Goal: Complete application form

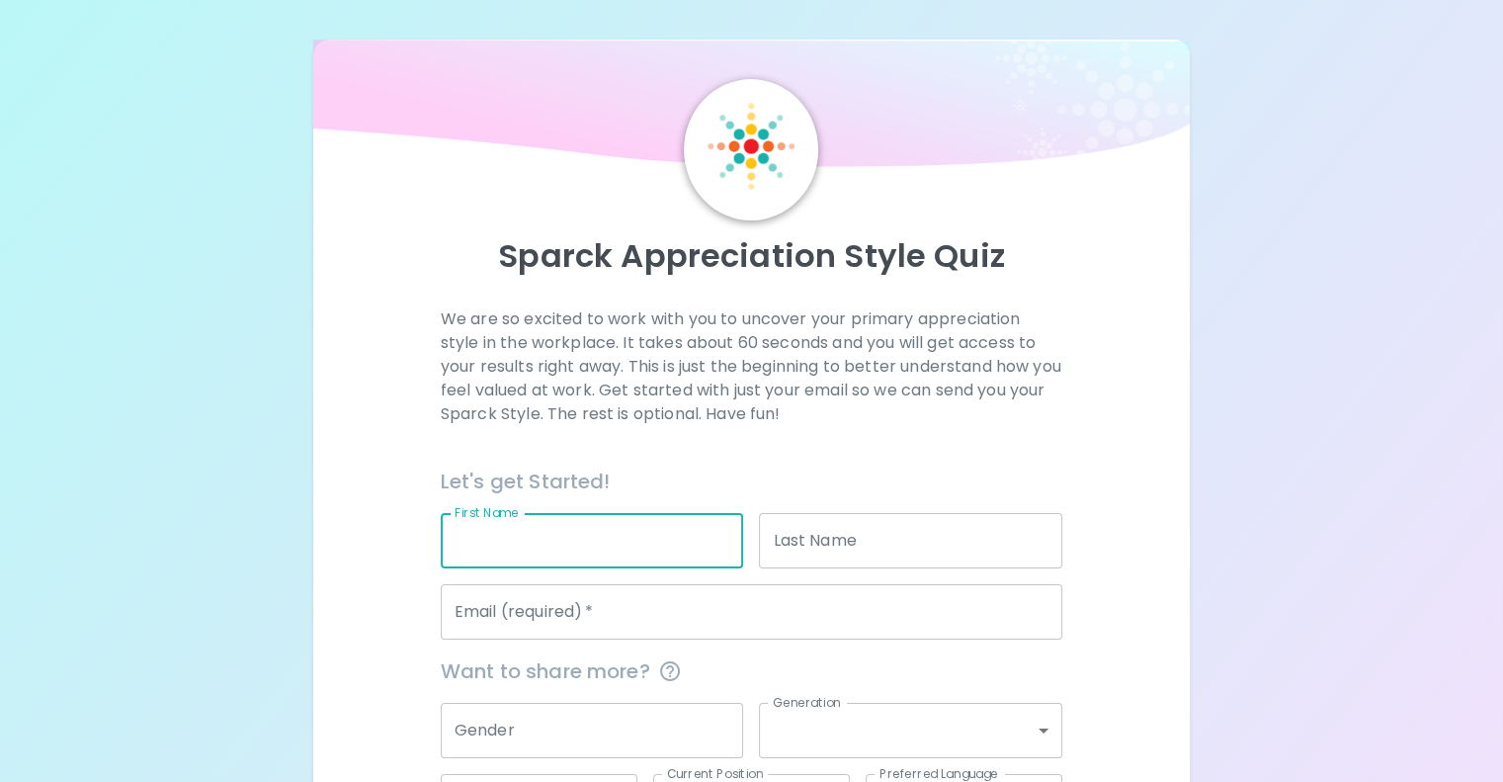
click at [614, 568] on input "First Name" at bounding box center [592, 540] width 303 height 55
type input "[PERSON_NAME]"
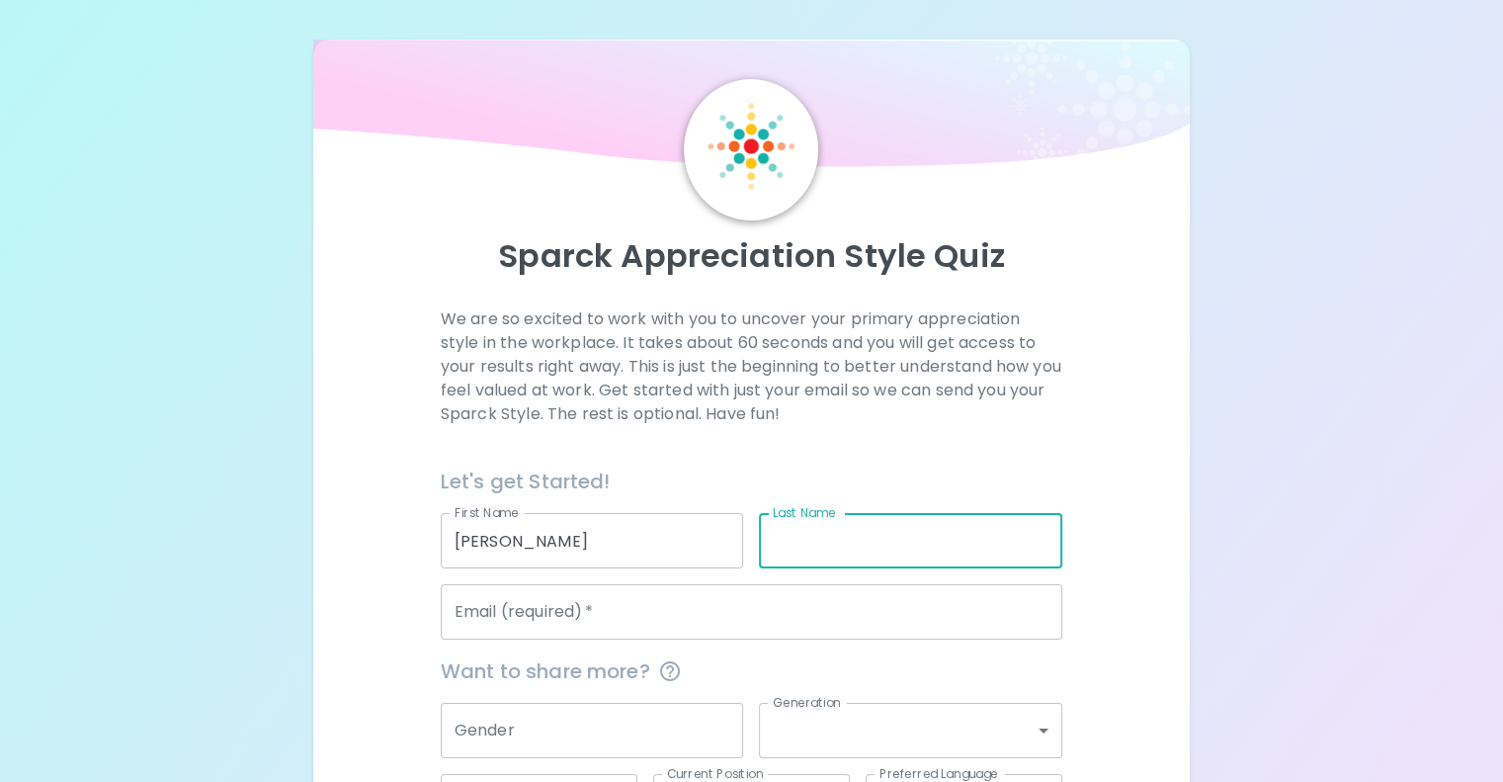
click at [795, 568] on input "Last Name" at bounding box center [910, 540] width 303 height 55
type input "[PERSON_NAME]"
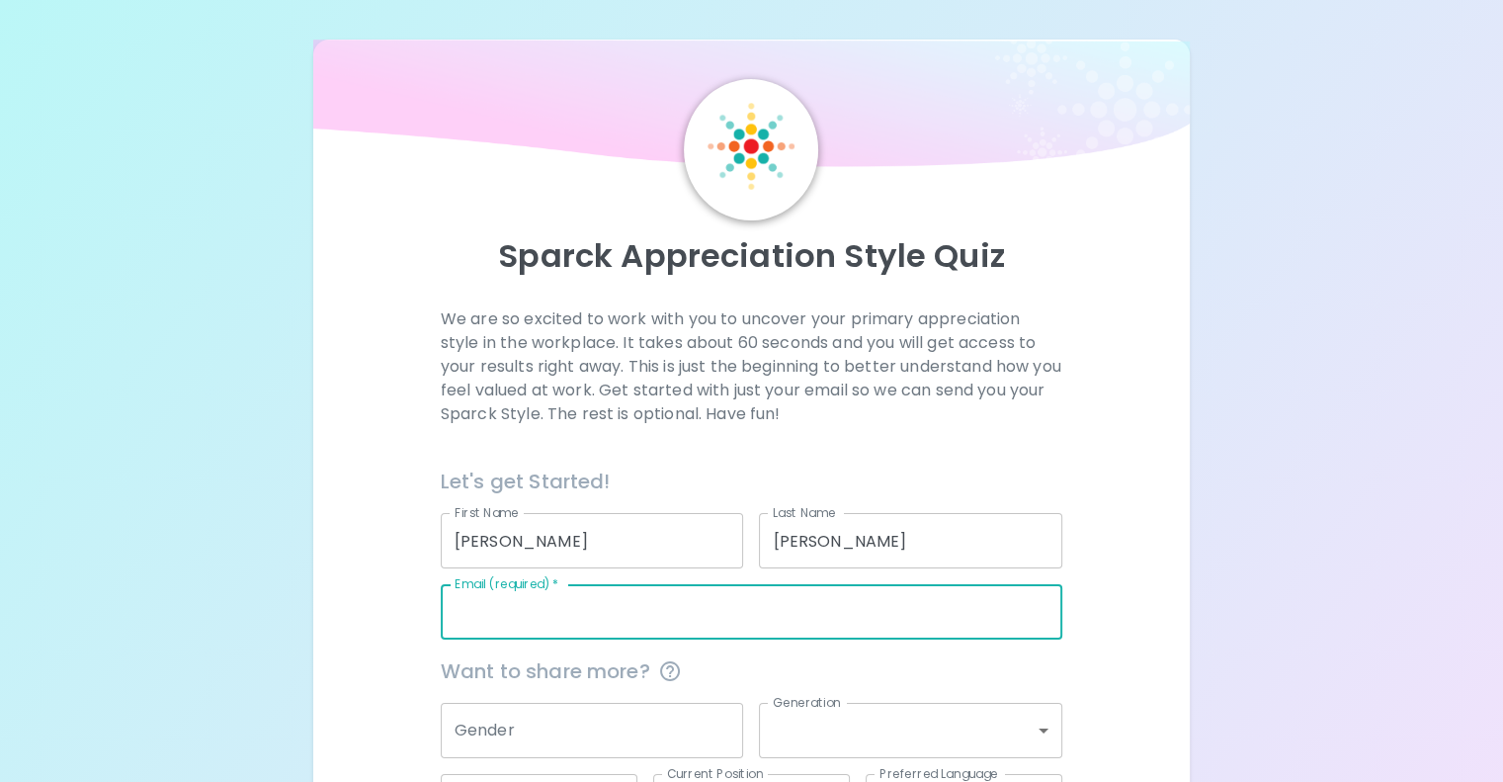
click at [779, 639] on input "Email (required)   *" at bounding box center [752, 611] width 622 height 55
type input "[PERSON_NAME][EMAIL_ADDRESS][PERSON_NAME][DOMAIN_NAME]"
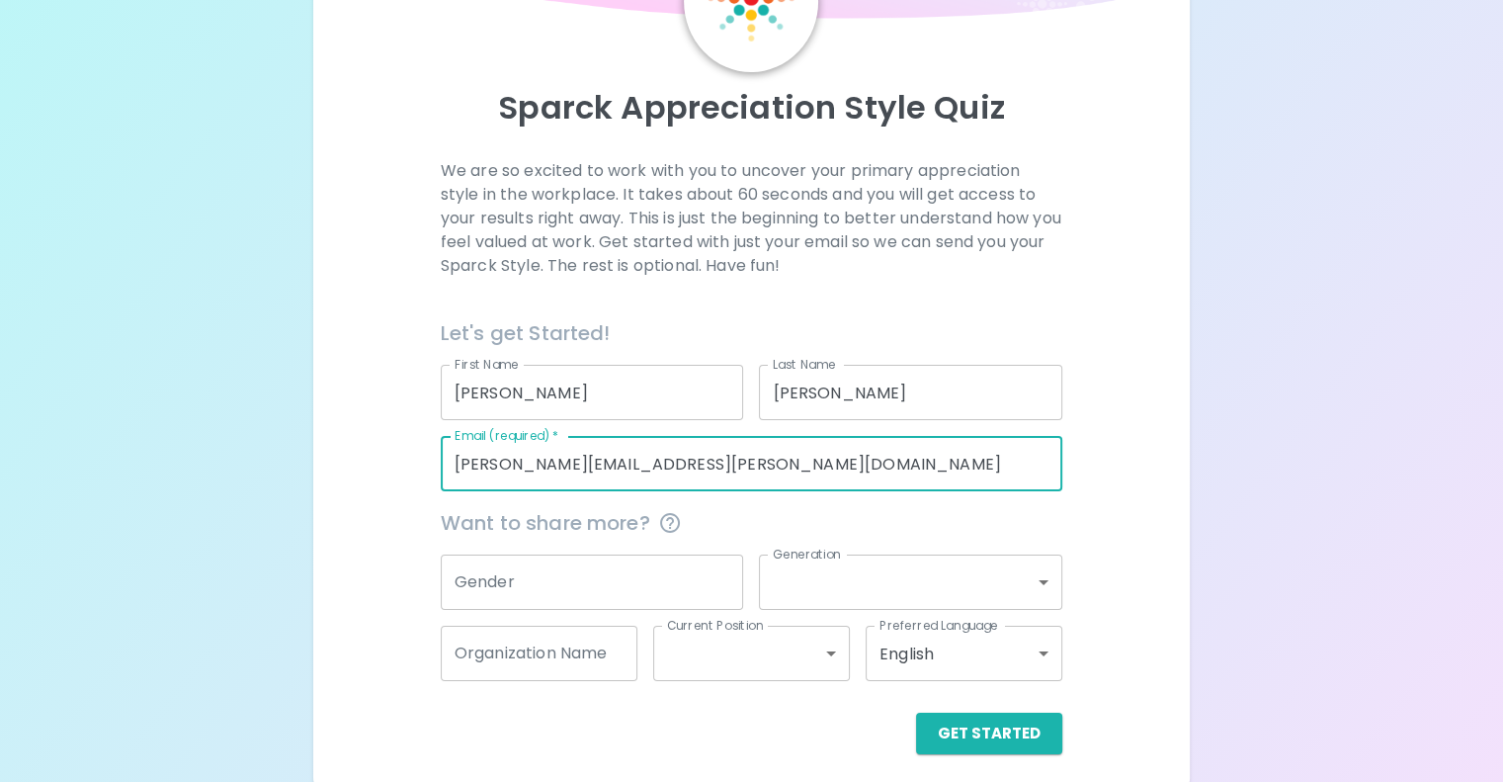
scroll to position [153, 0]
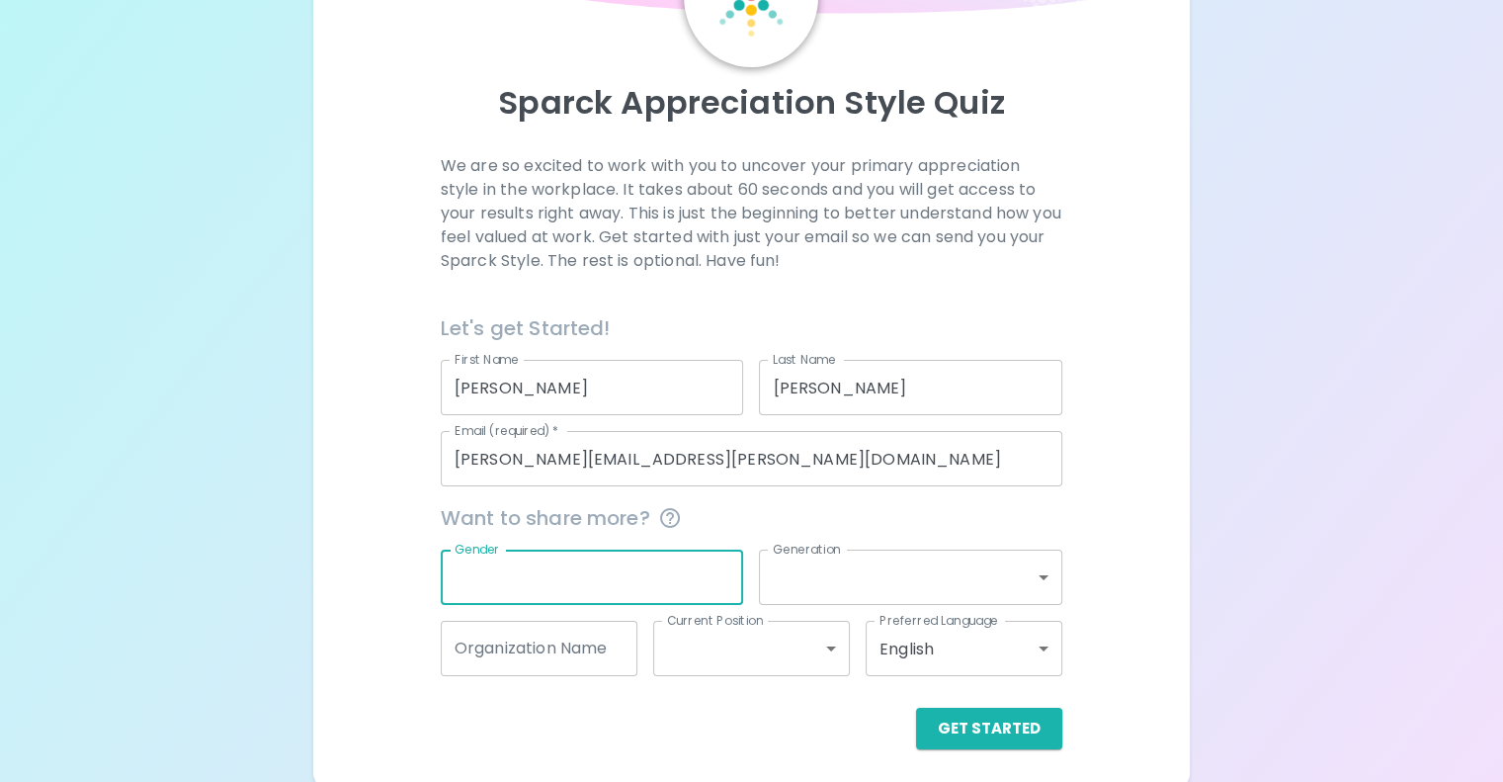
click at [715, 605] on div "Gender" at bounding box center [592, 576] width 303 height 55
type input "[DEMOGRAPHIC_DATA]"
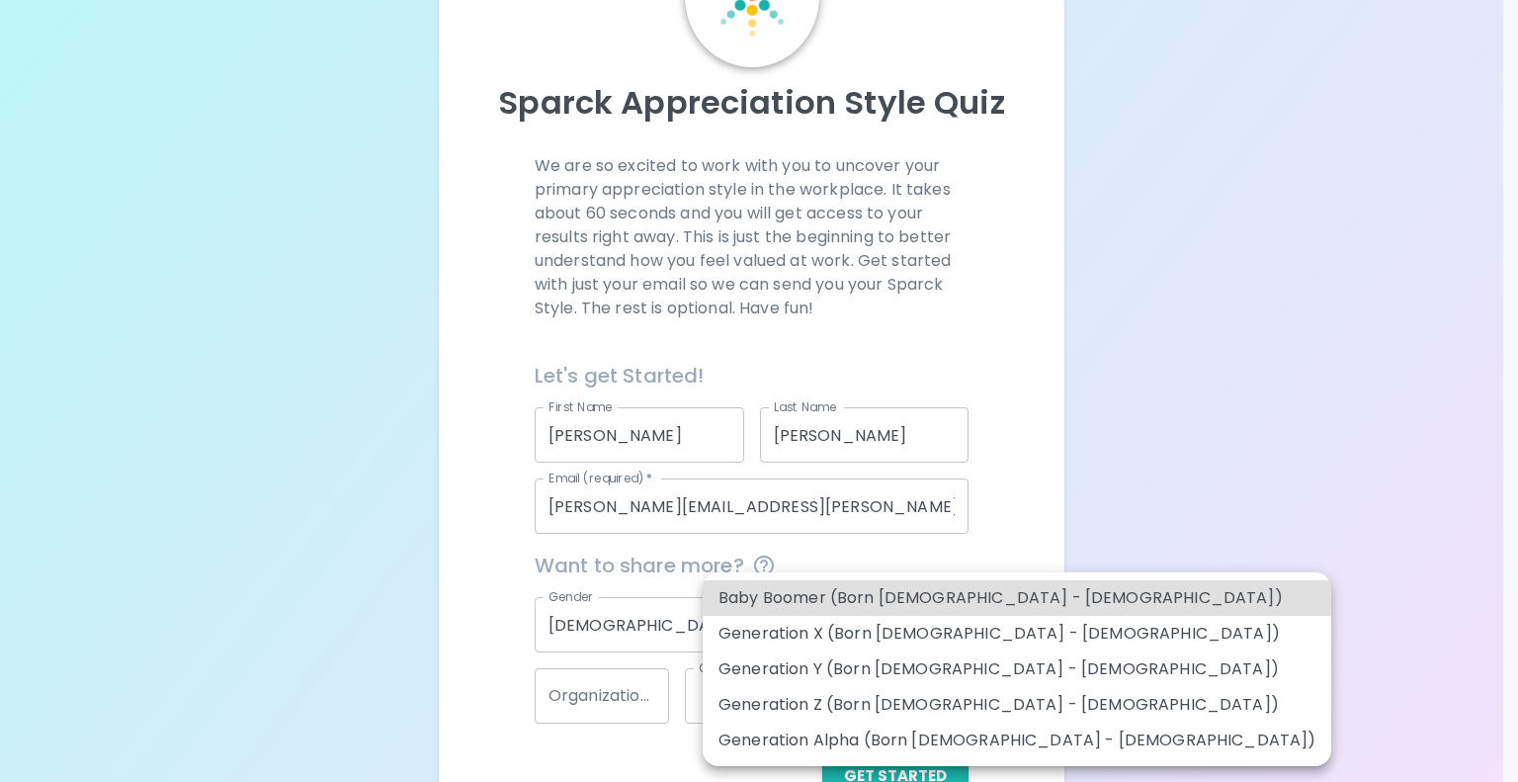
click at [954, 623] on body "Sparck Appreciation Style Quiz We are so excited to work with you to uncover yo…" at bounding box center [759, 341] width 1518 height 989
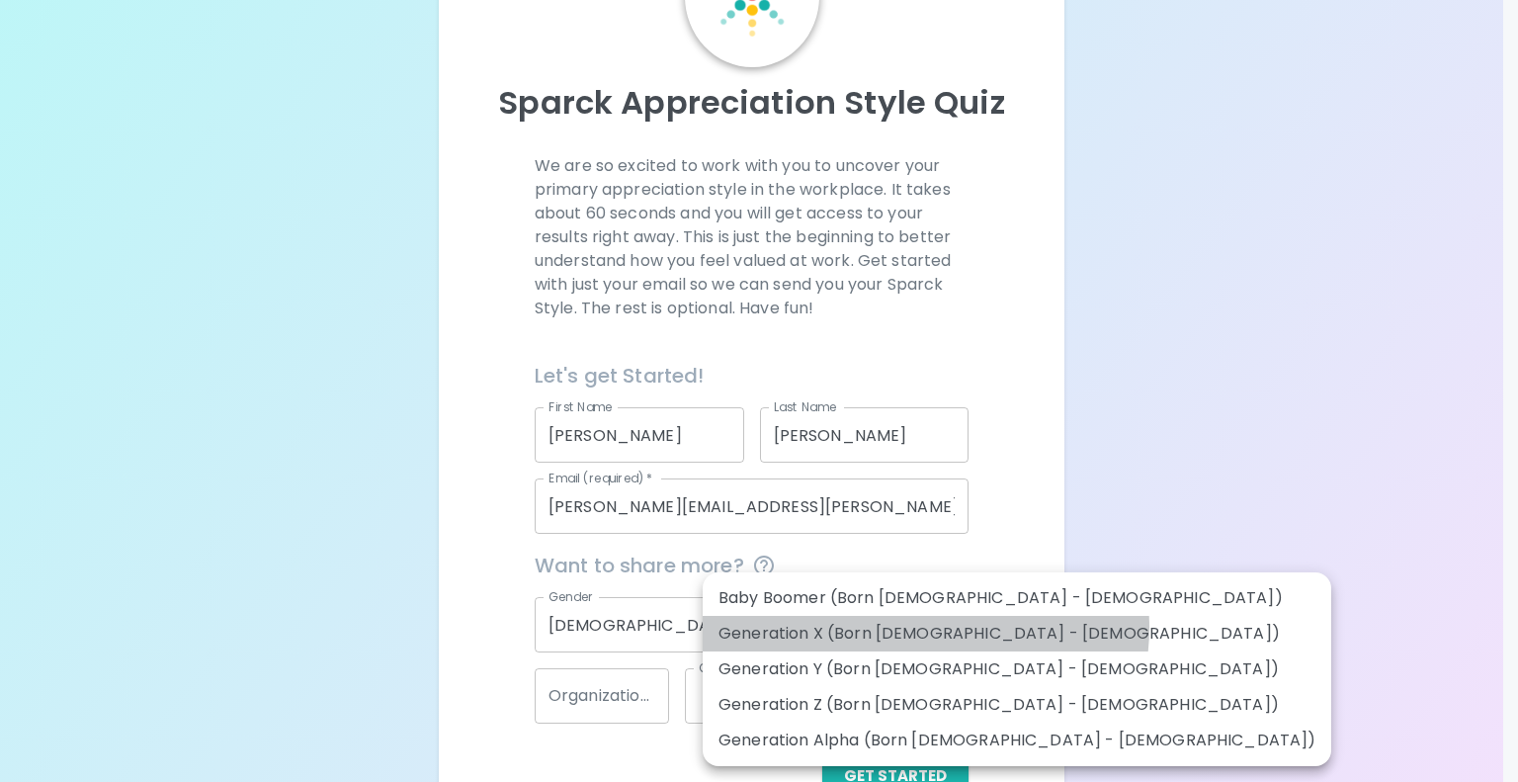
click at [925, 628] on li "Generation X (Born [DEMOGRAPHIC_DATA] - [DEMOGRAPHIC_DATA])" at bounding box center [1017, 634] width 629 height 36
type input "generation_x"
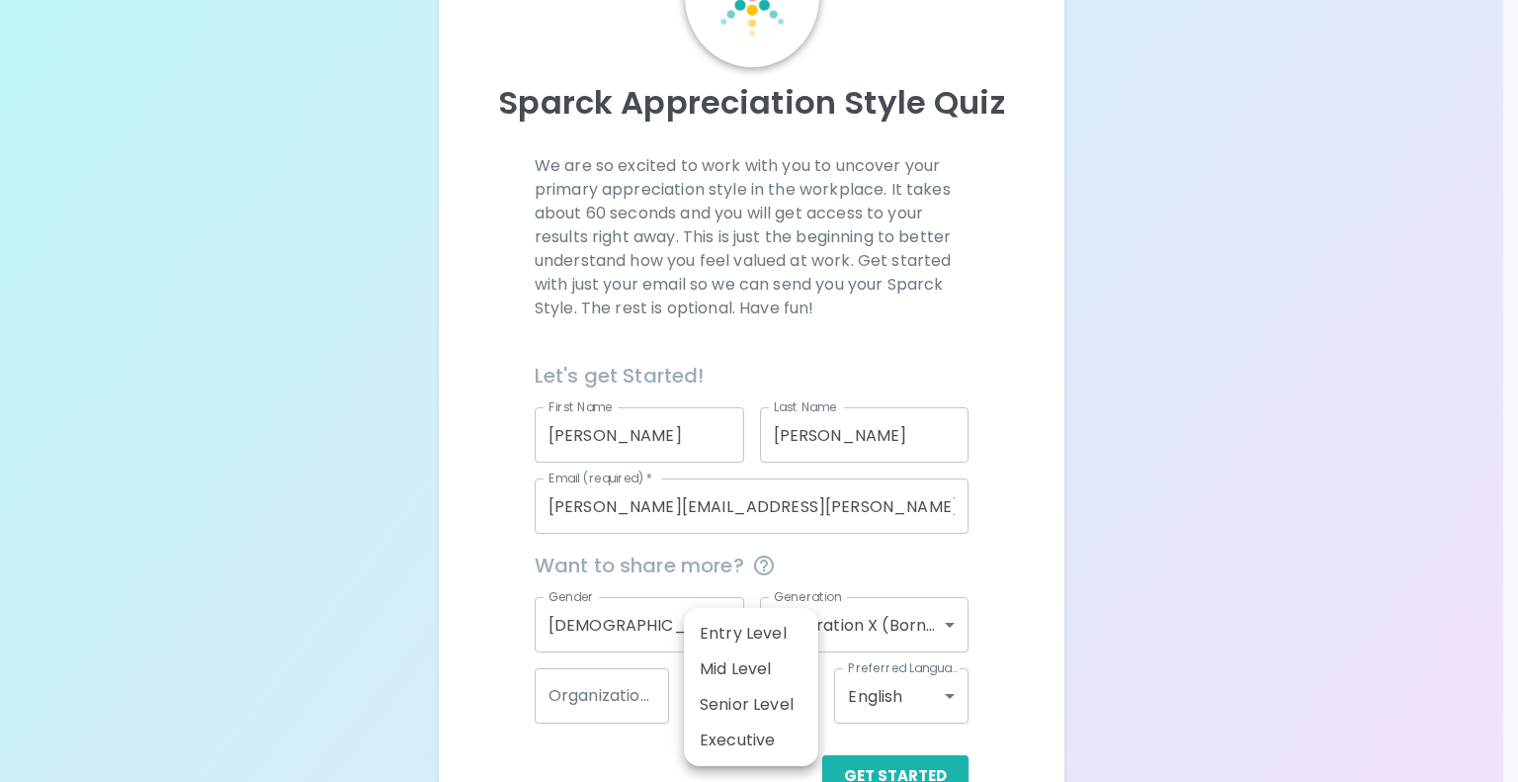
click at [800, 693] on body "Sparck Appreciation Style Quiz We are so excited to work with you to uncover yo…" at bounding box center [759, 341] width 1518 height 989
click at [759, 729] on li "Executive" at bounding box center [751, 740] width 134 height 36
type input "executive"
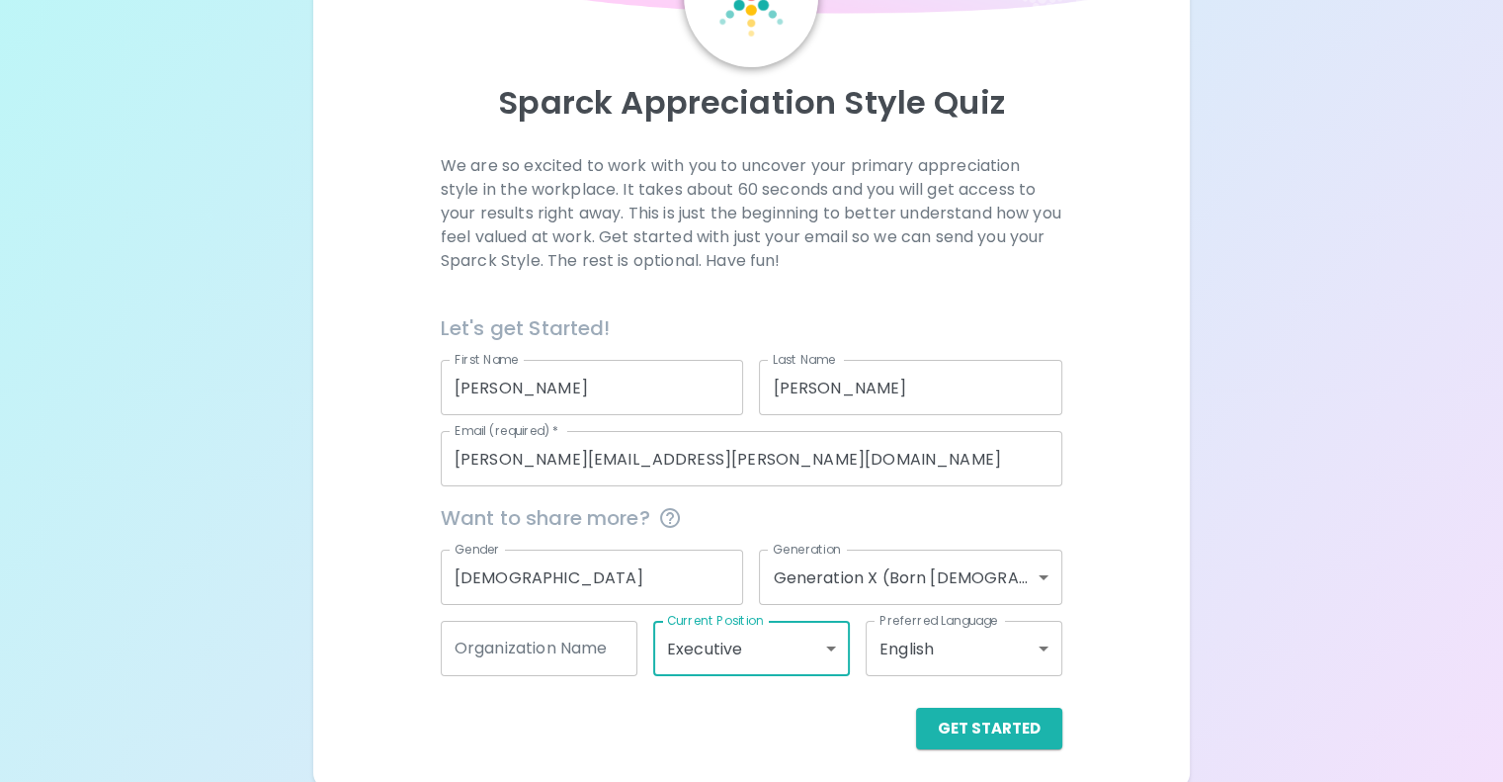
scroll to position [207, 0]
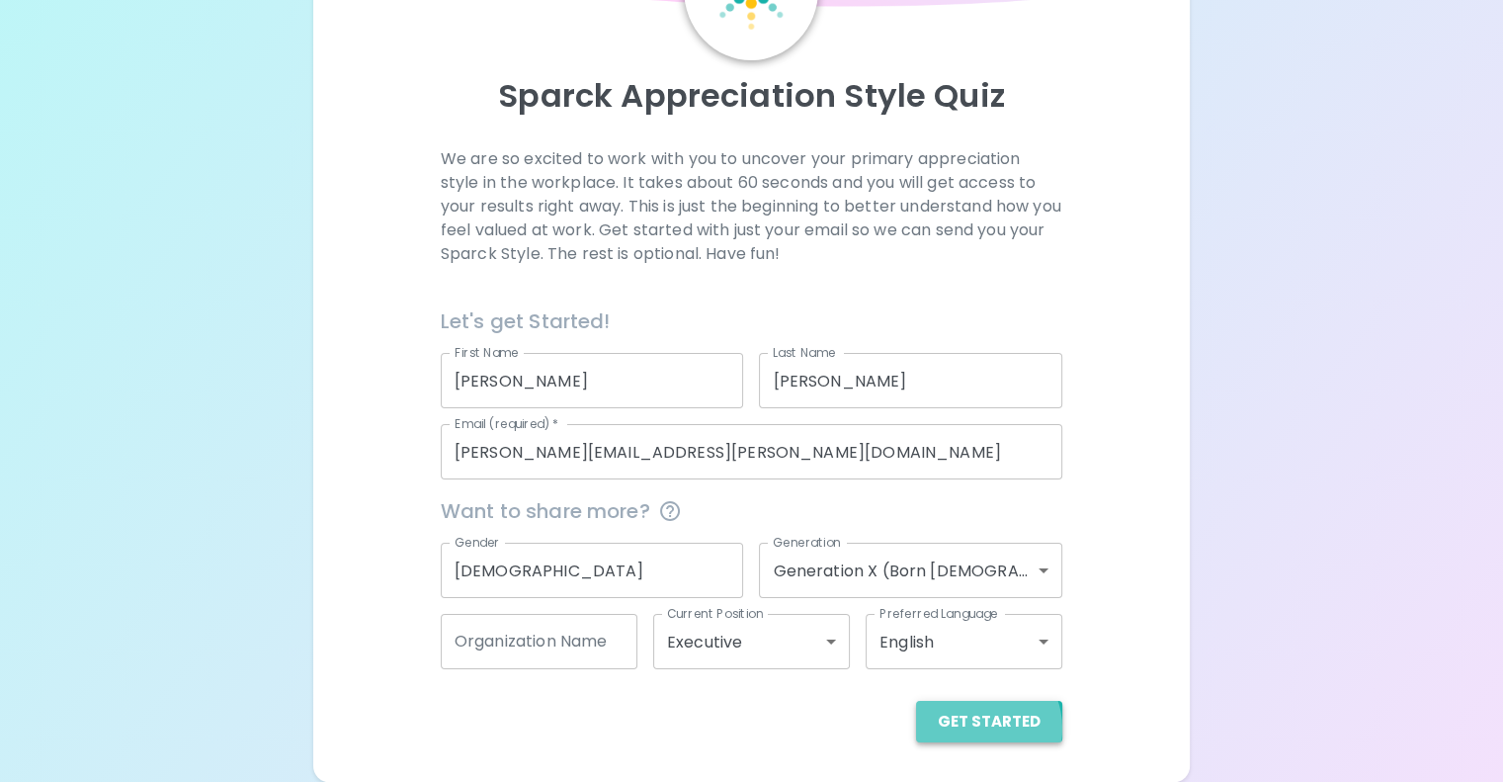
click at [916, 728] on button "Get Started" at bounding box center [989, 722] width 146 height 42
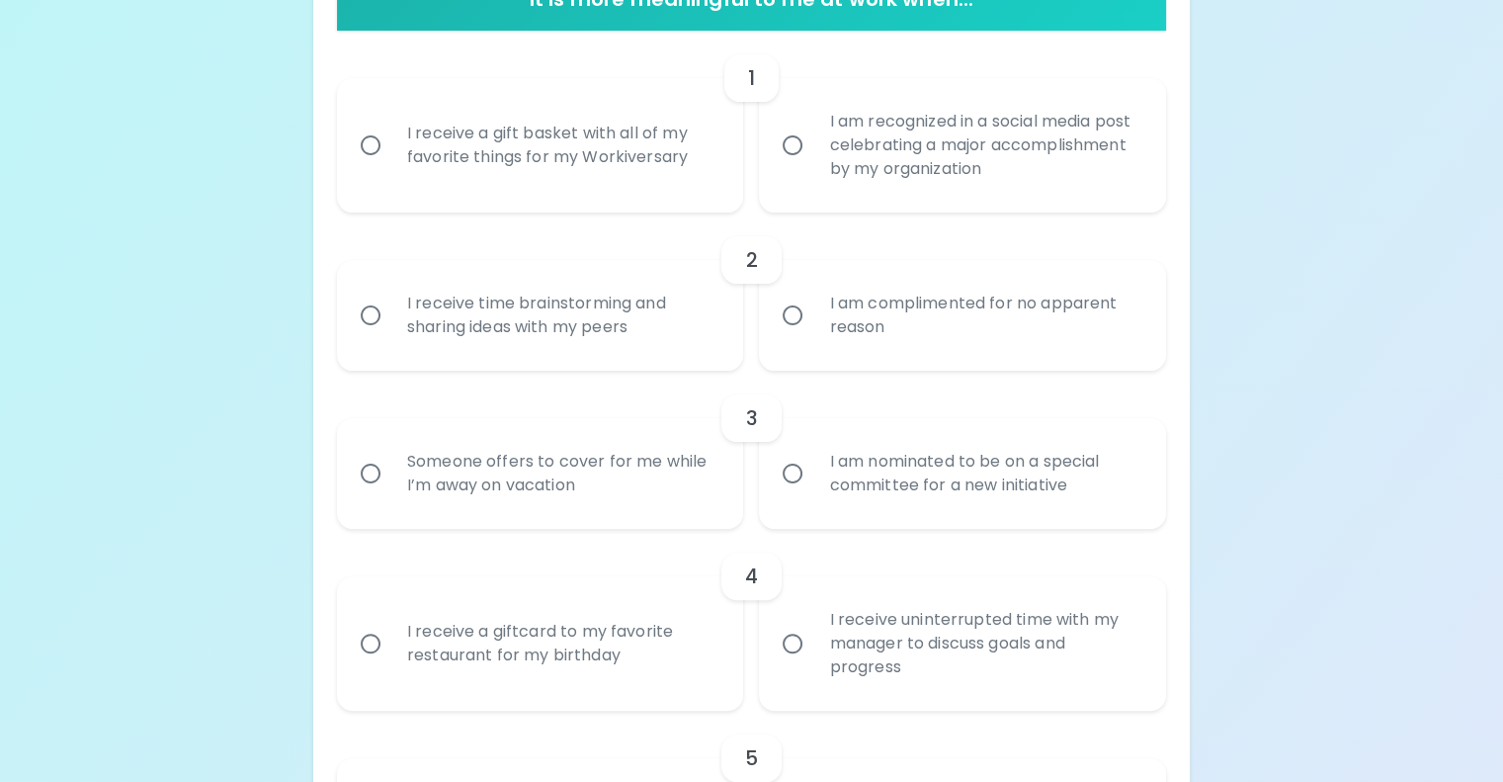
scroll to position [439, 0]
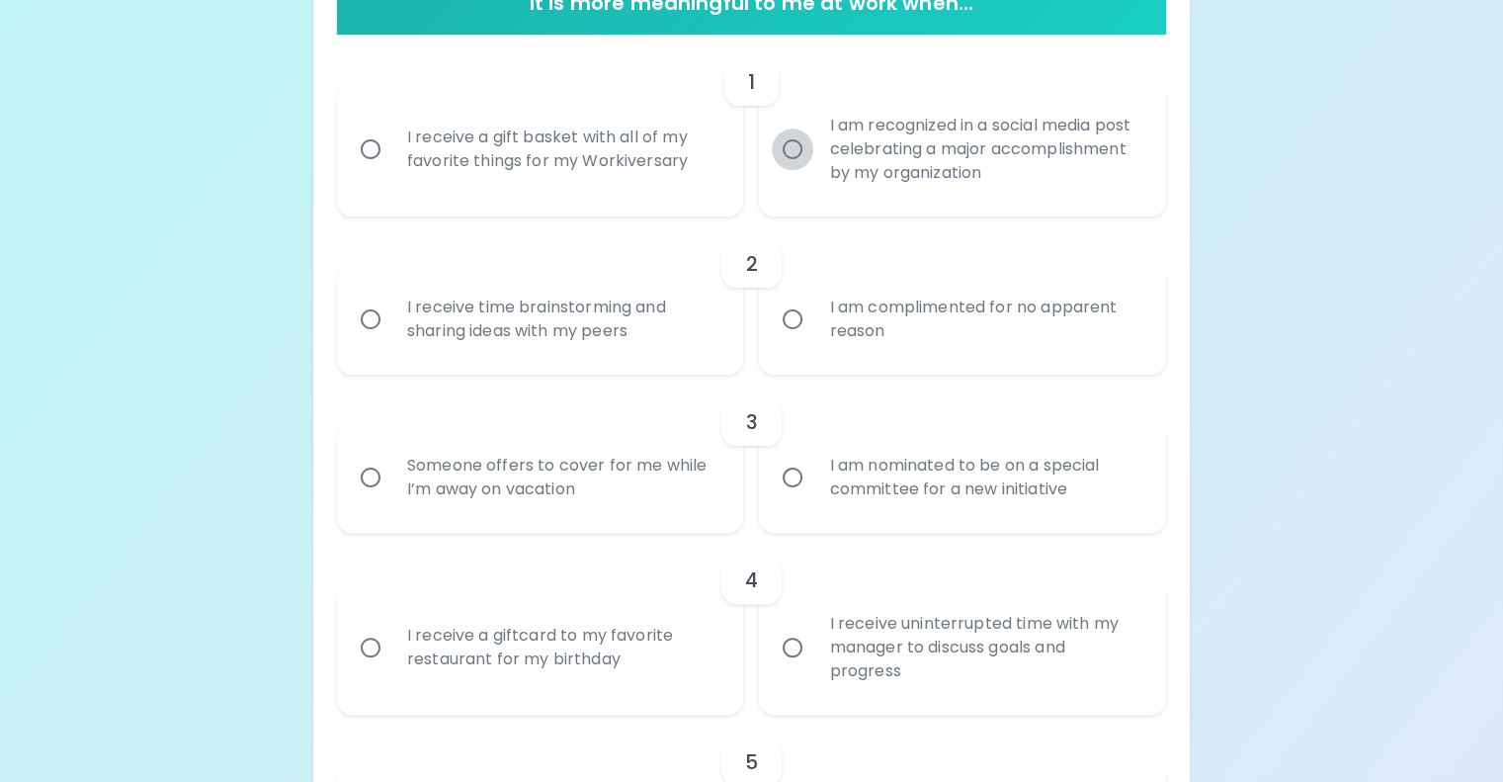
click at [793, 170] on input "I am recognized in a social media post celebrating a major accomplishment by my…" at bounding box center [793, 149] width 42 height 42
radio input "true"
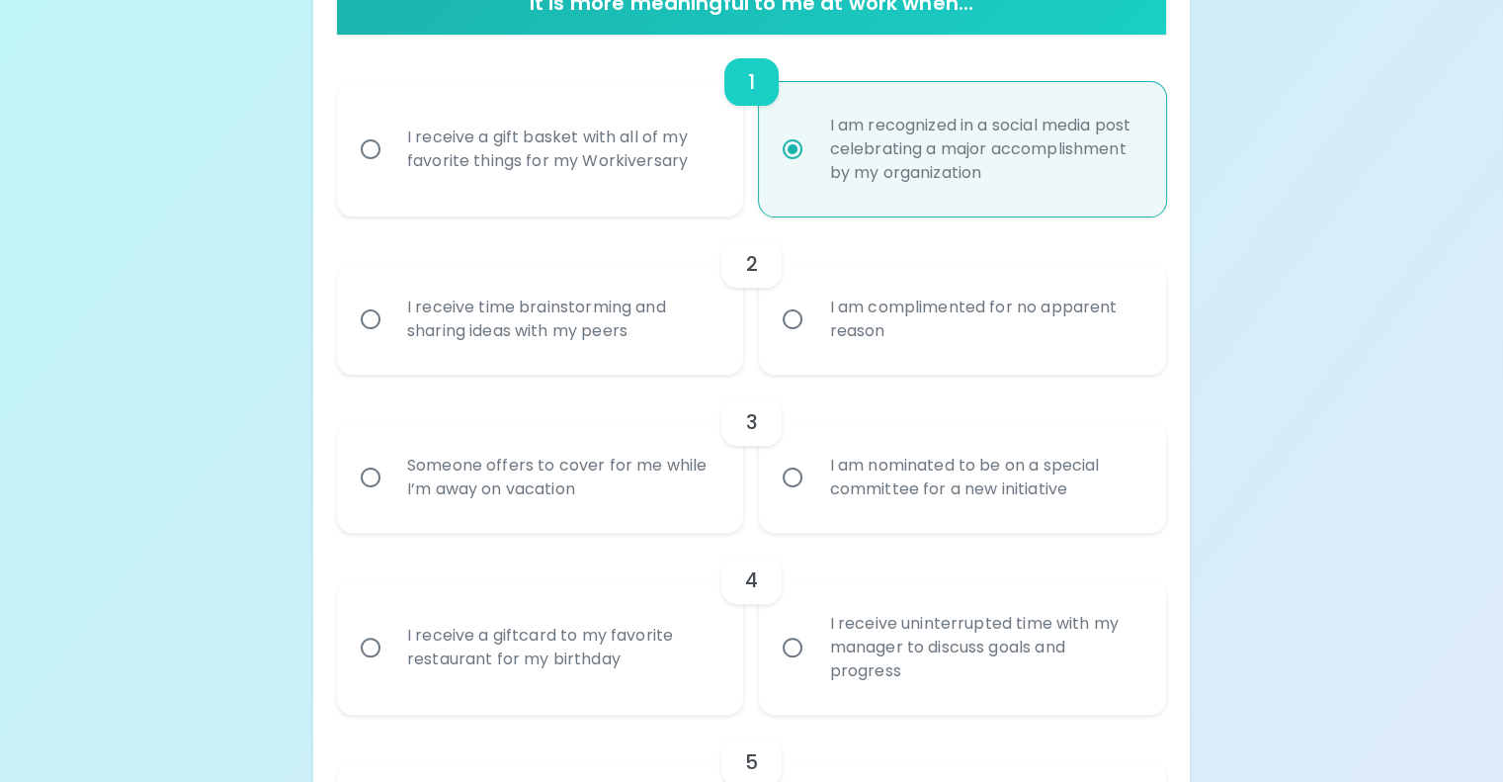
scroll to position [597, 0]
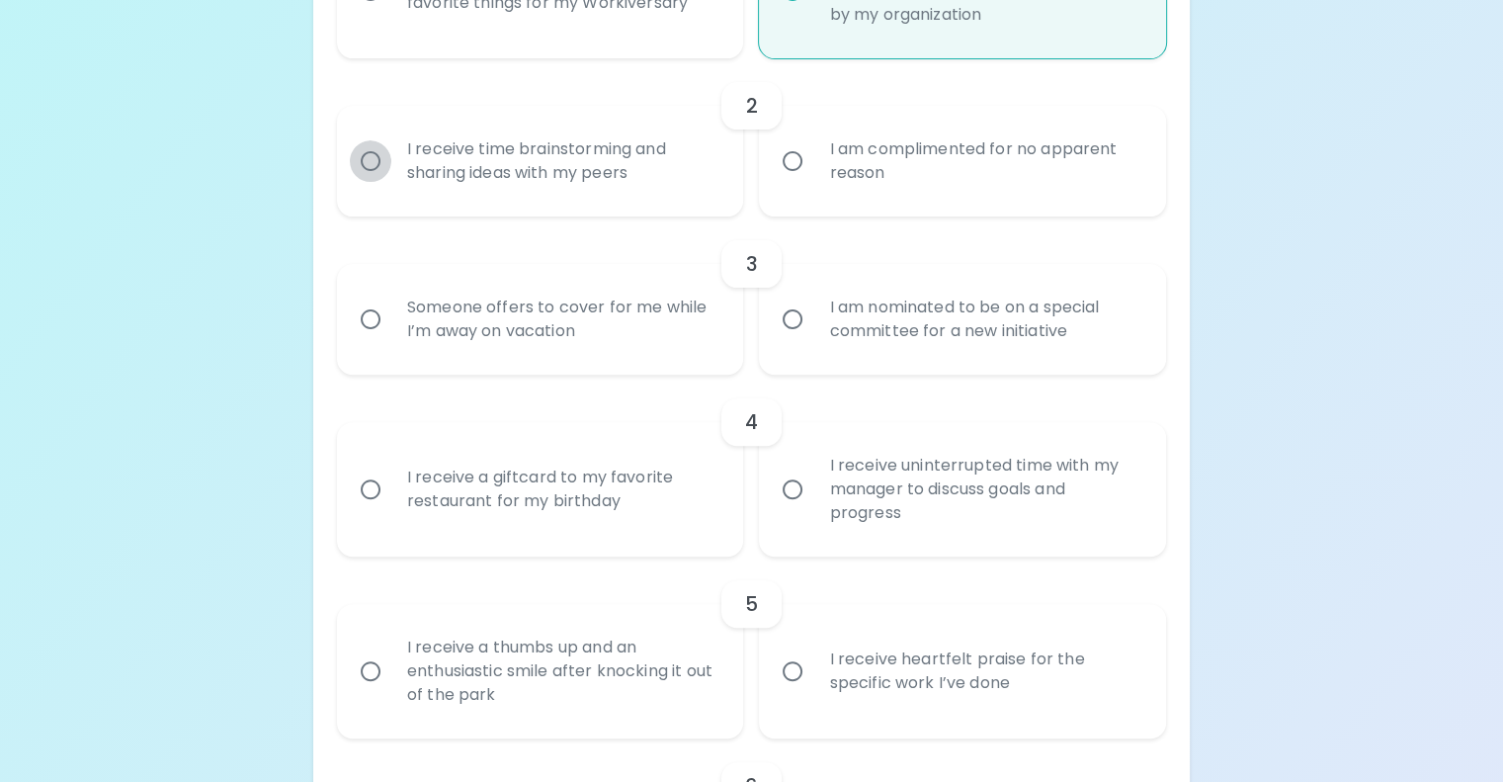
click at [391, 182] on input "I receive time brainstorming and sharing ideas with my peers" at bounding box center [371, 161] width 42 height 42
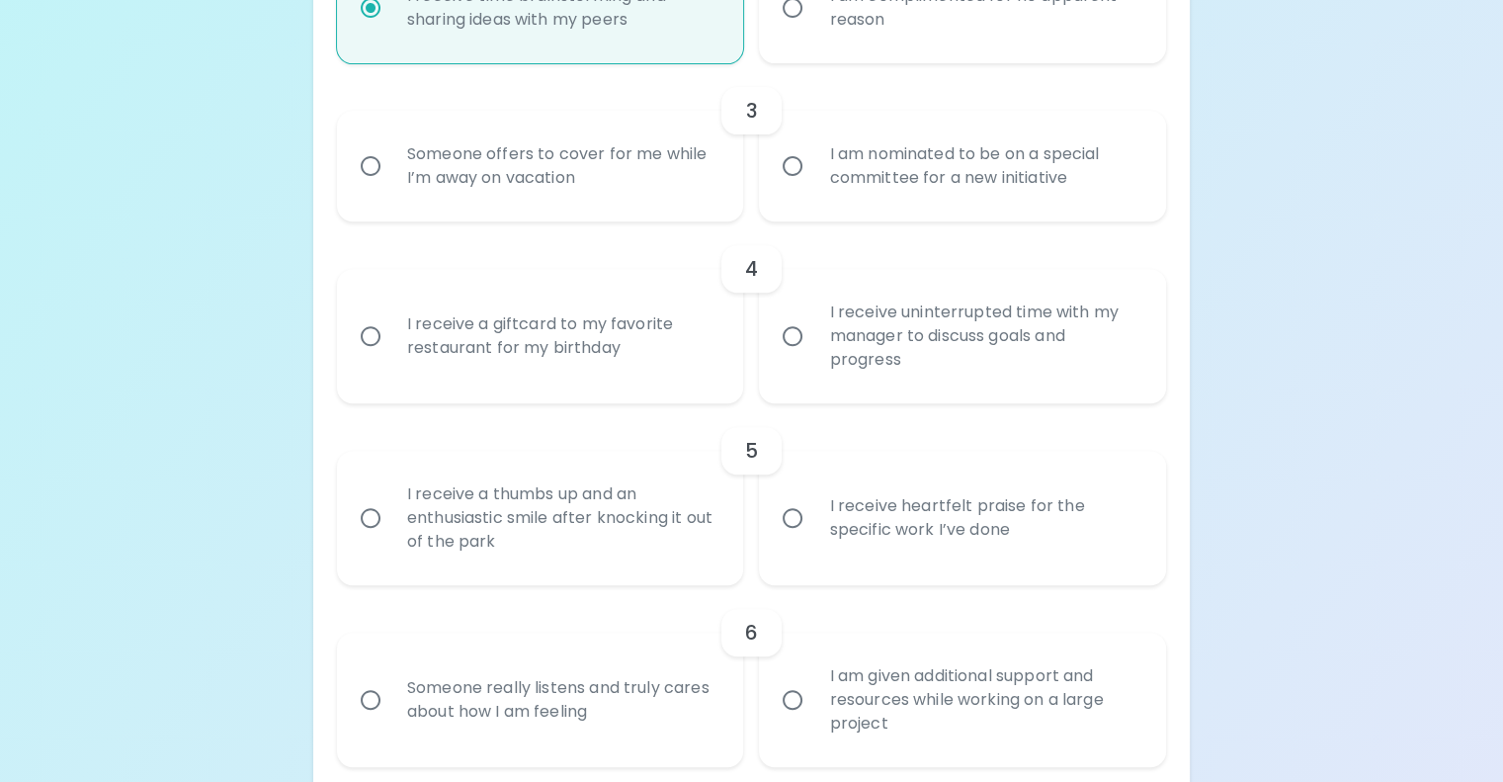
scroll to position [755, 0]
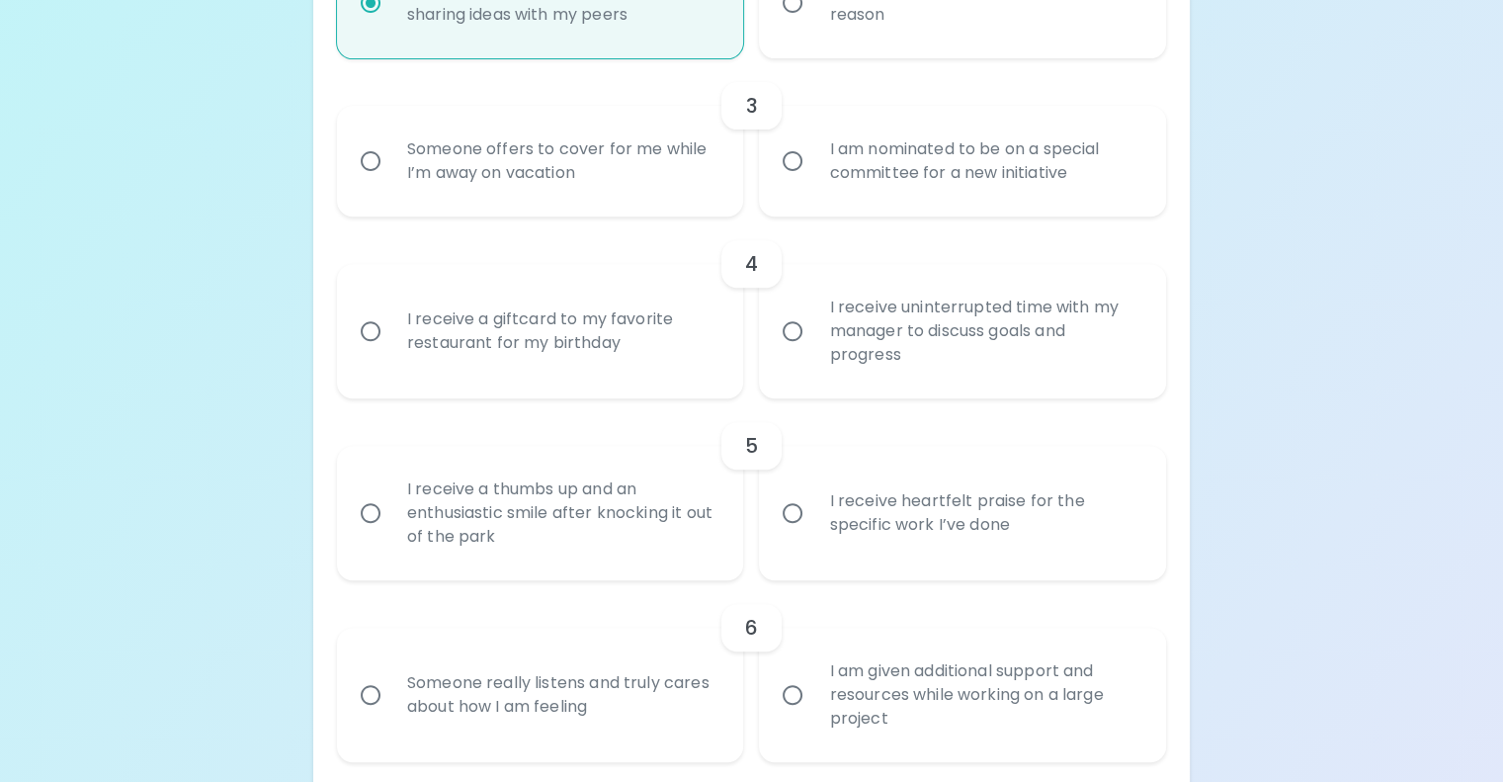
radio input "true"
click at [391, 182] on input "Someone offers to cover for me while I’m away on vacation" at bounding box center [371, 161] width 42 height 42
radio input "false"
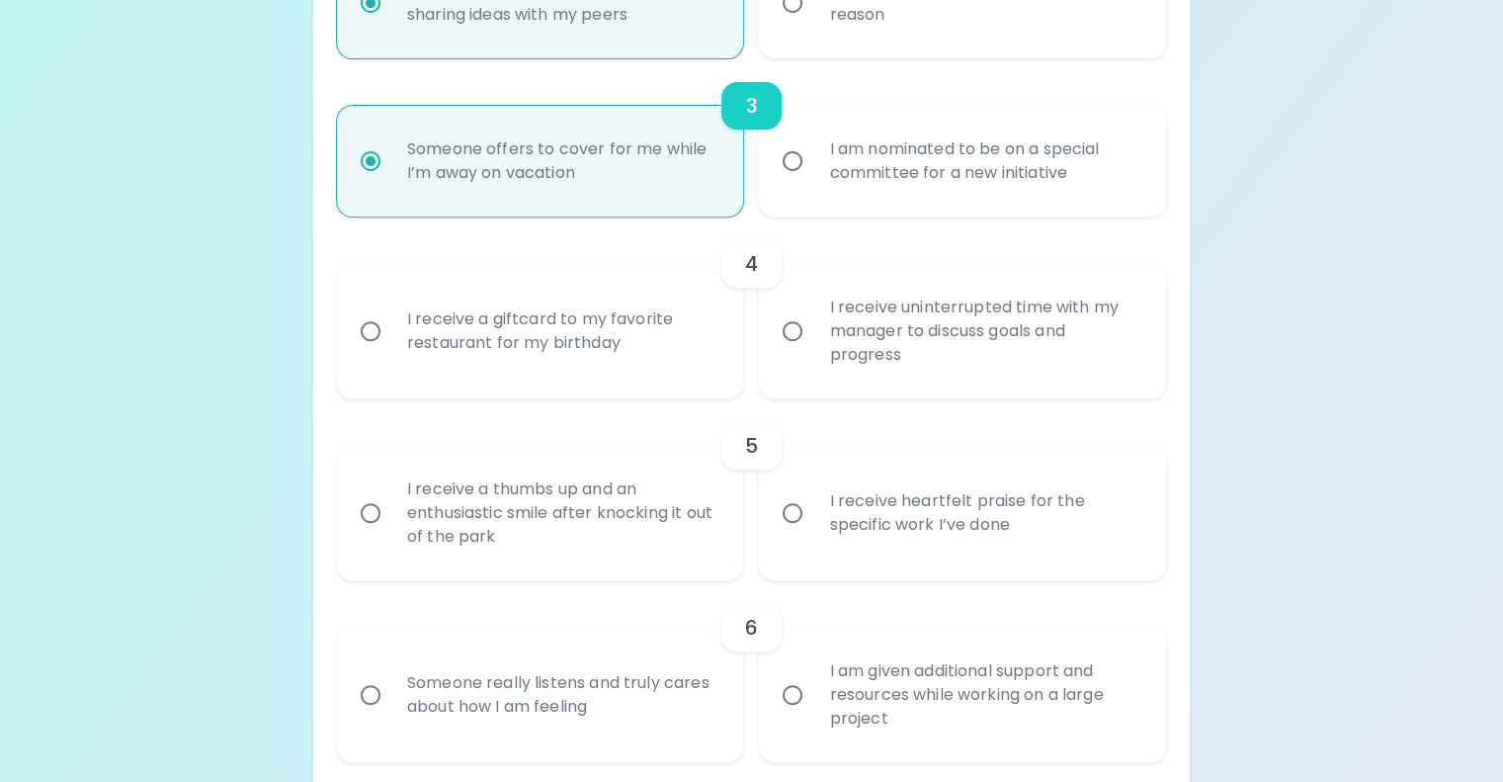
scroll to position [913, 0]
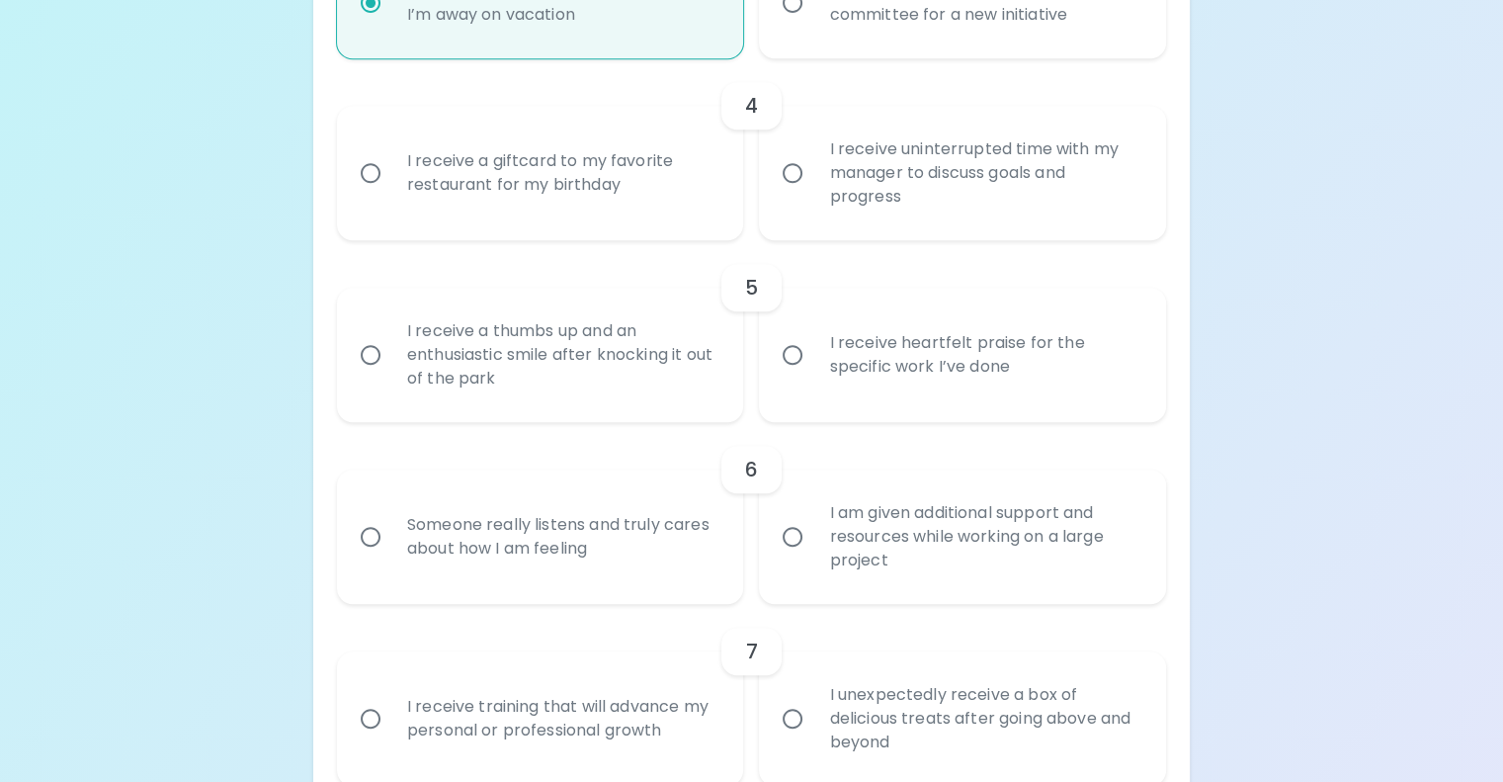
radio input "true"
click at [391, 194] on input "I receive a giftcard to my favorite restaurant for my birthday" at bounding box center [371, 173] width 42 height 42
radio input "false"
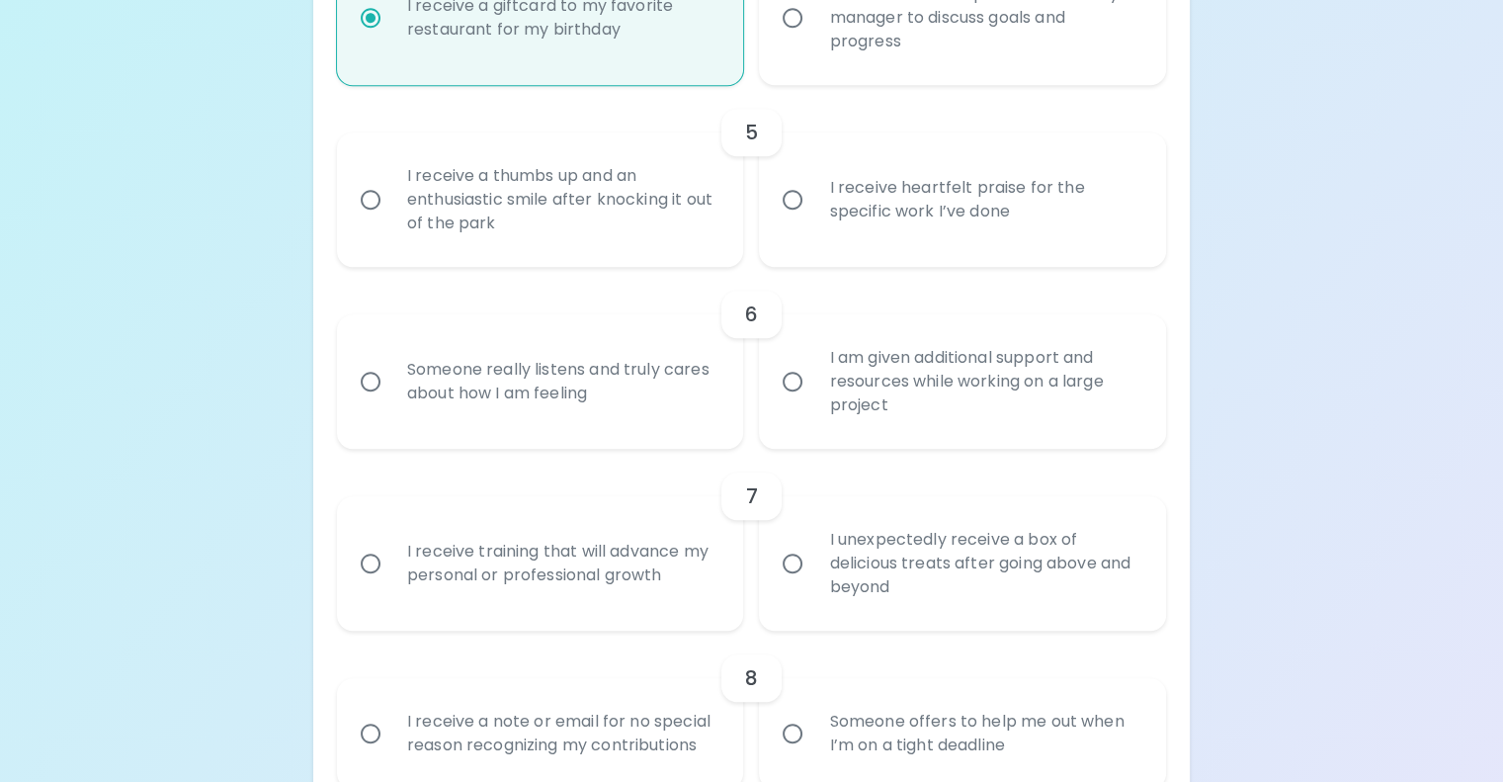
scroll to position [1071, 0]
radio input "true"
click at [795, 217] on input "I receive heartfelt praise for the specific work I’ve done" at bounding box center [793, 197] width 42 height 42
radio input "false"
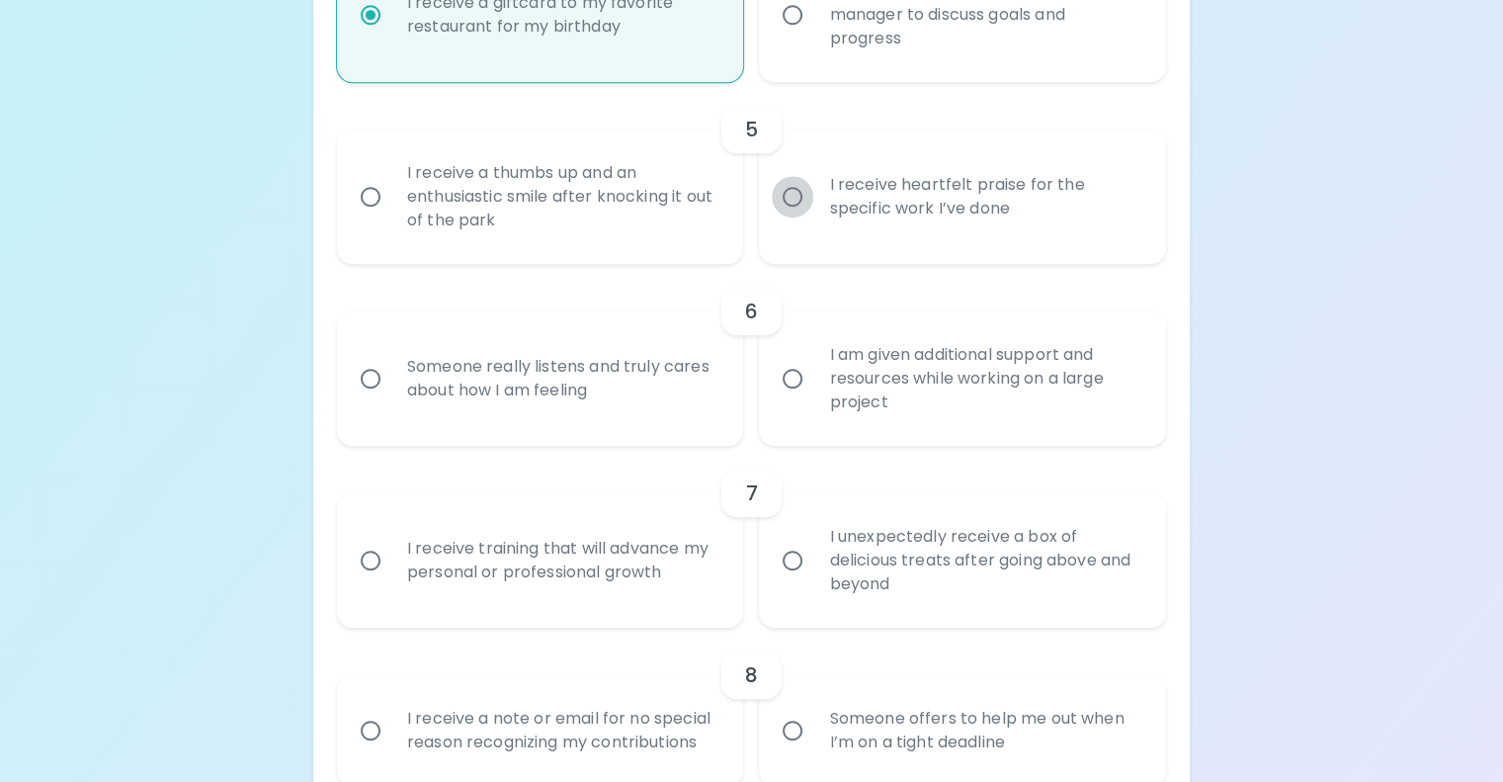
radio input "false"
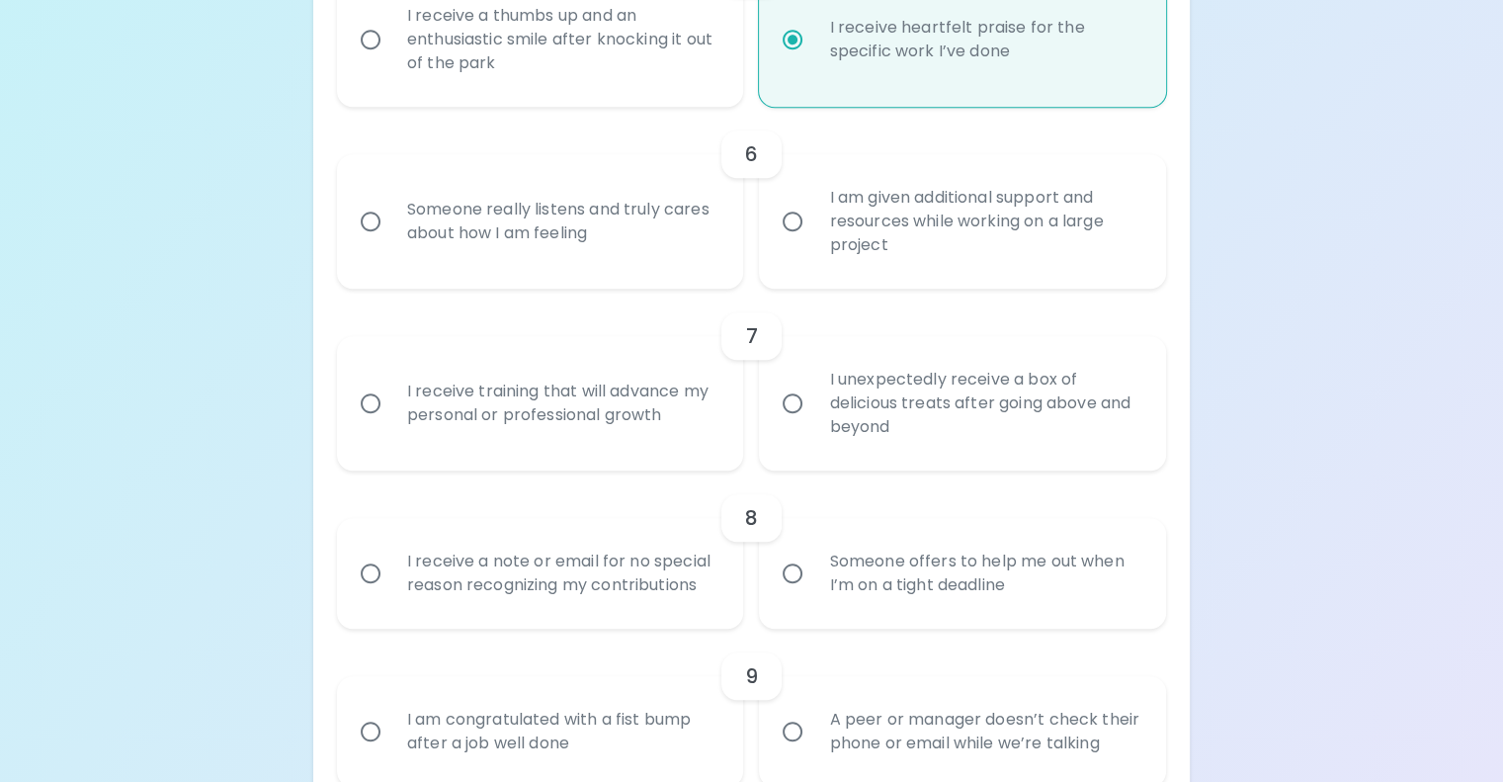
scroll to position [1229, 0]
radio input "true"
click at [391, 241] on input "Someone really listens and truly cares about how I am feeling" at bounding box center [371, 221] width 42 height 42
radio input "false"
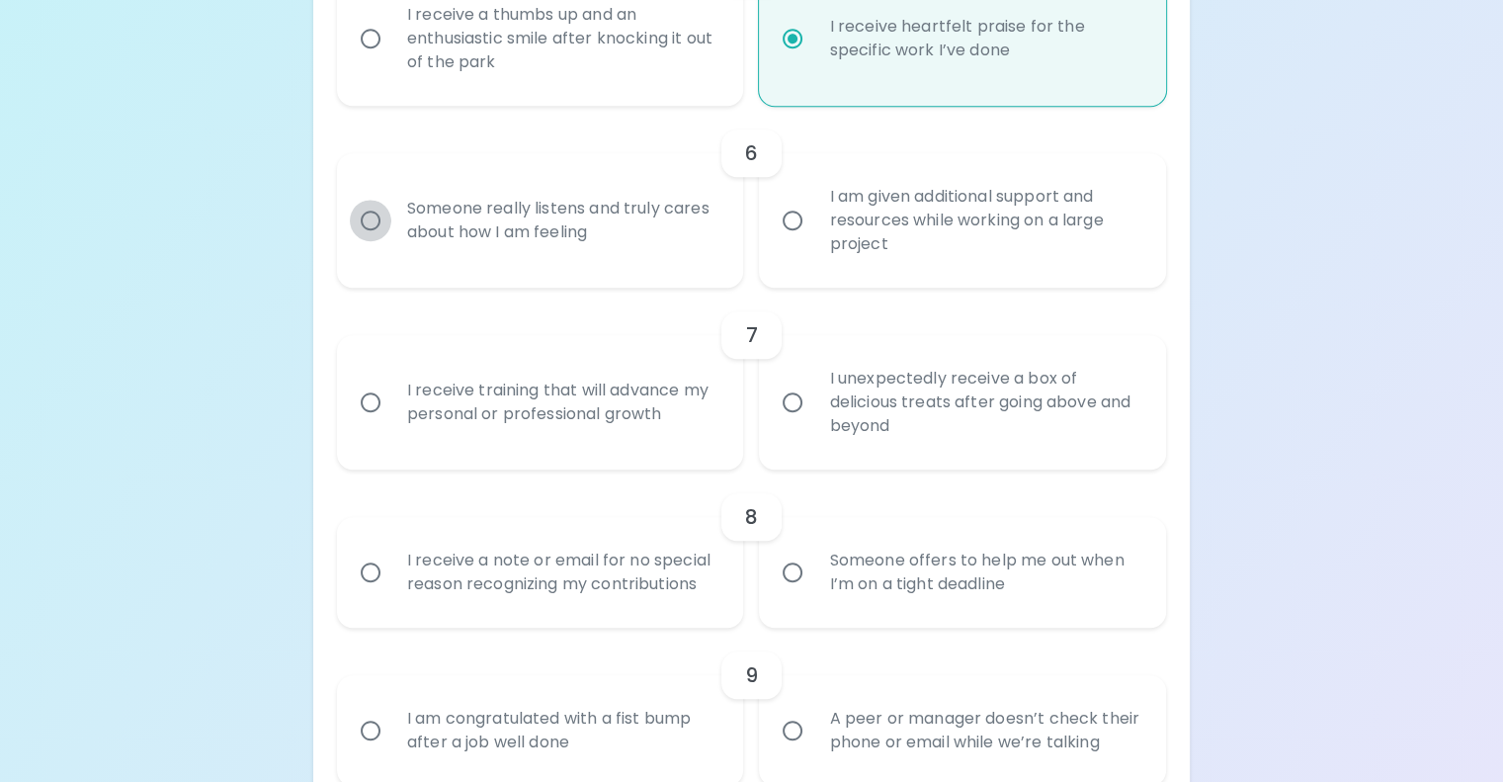
radio input "false"
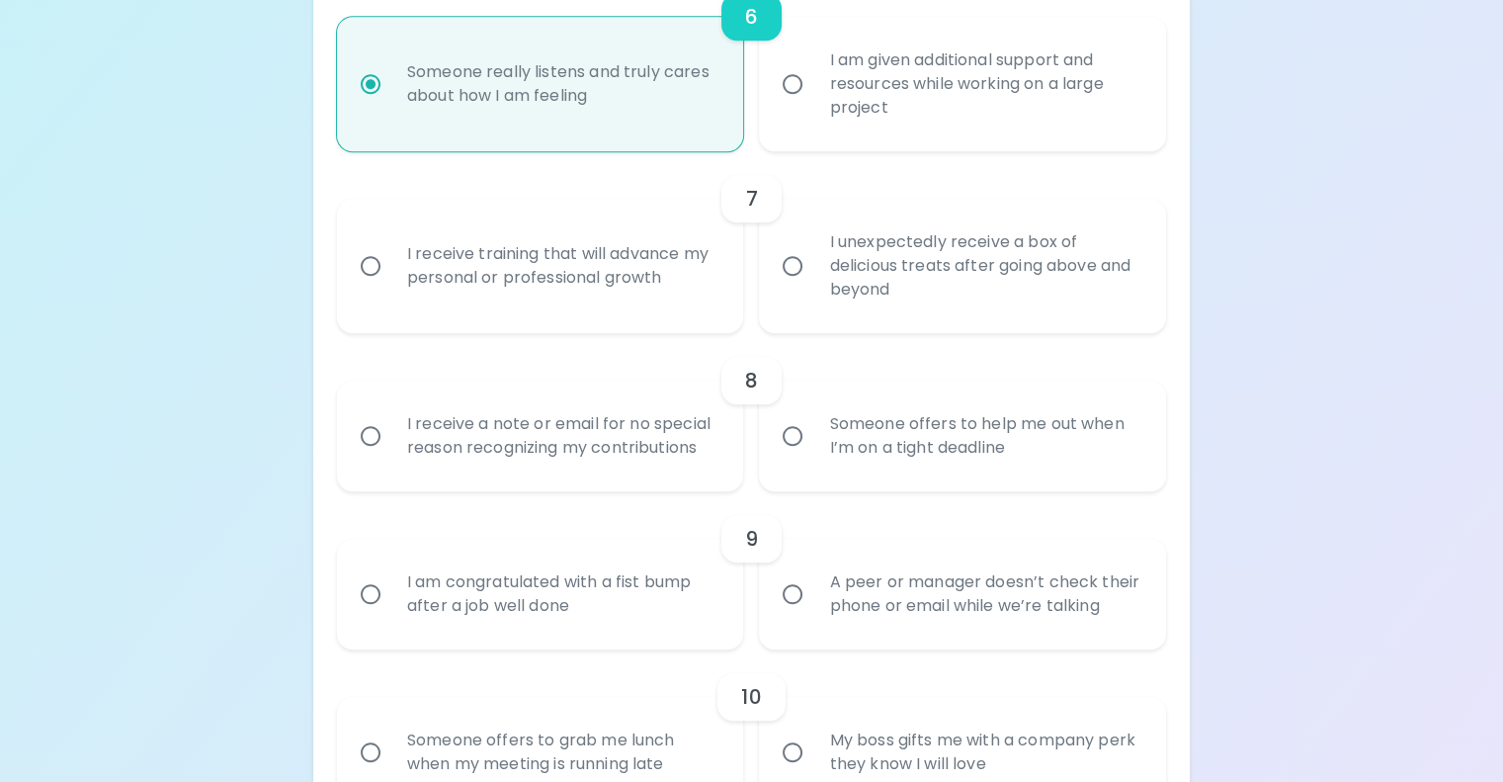
scroll to position [1387, 0]
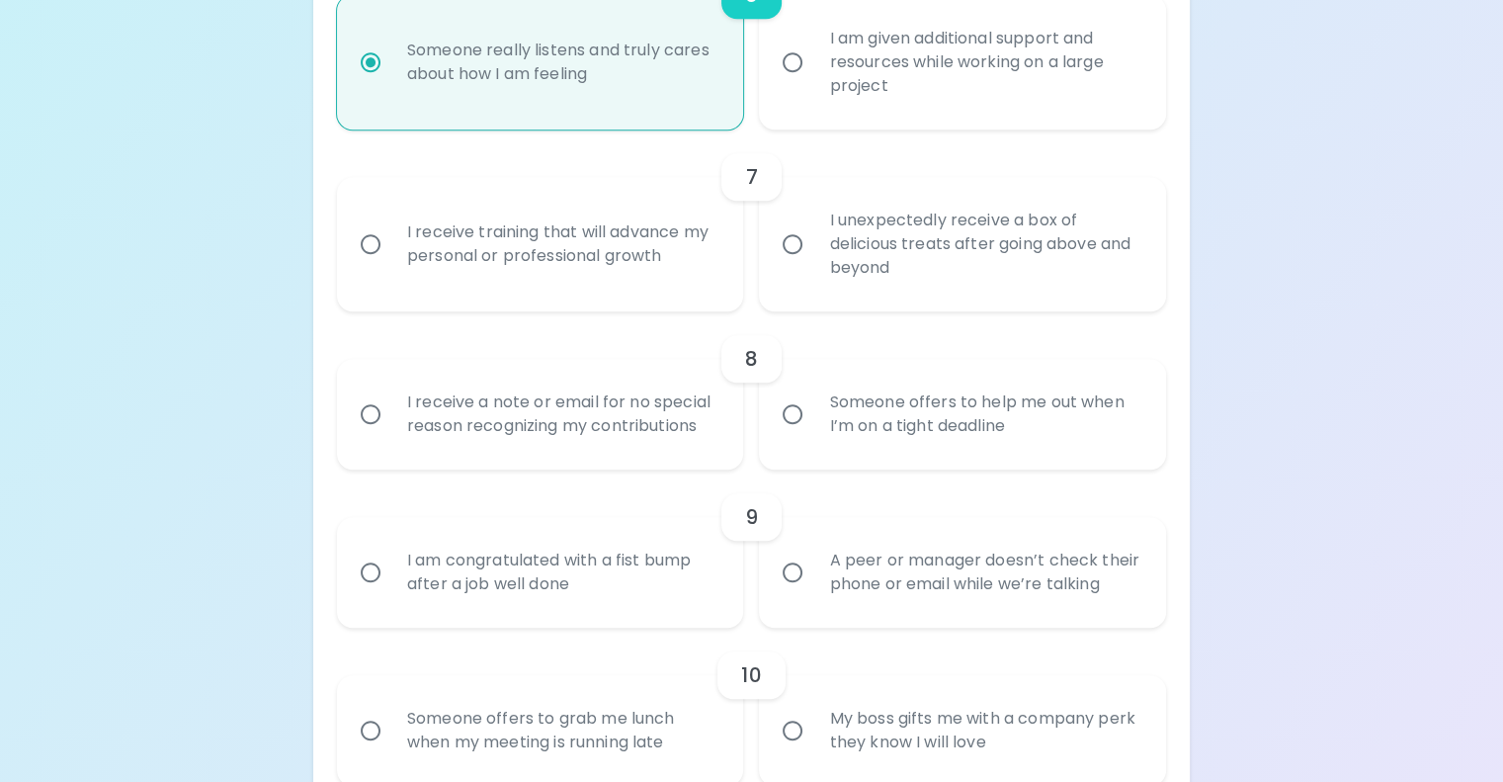
radio input "true"
click at [391, 265] on input "I receive training that will advance my personal or professional growth" at bounding box center [371, 244] width 42 height 42
radio input "false"
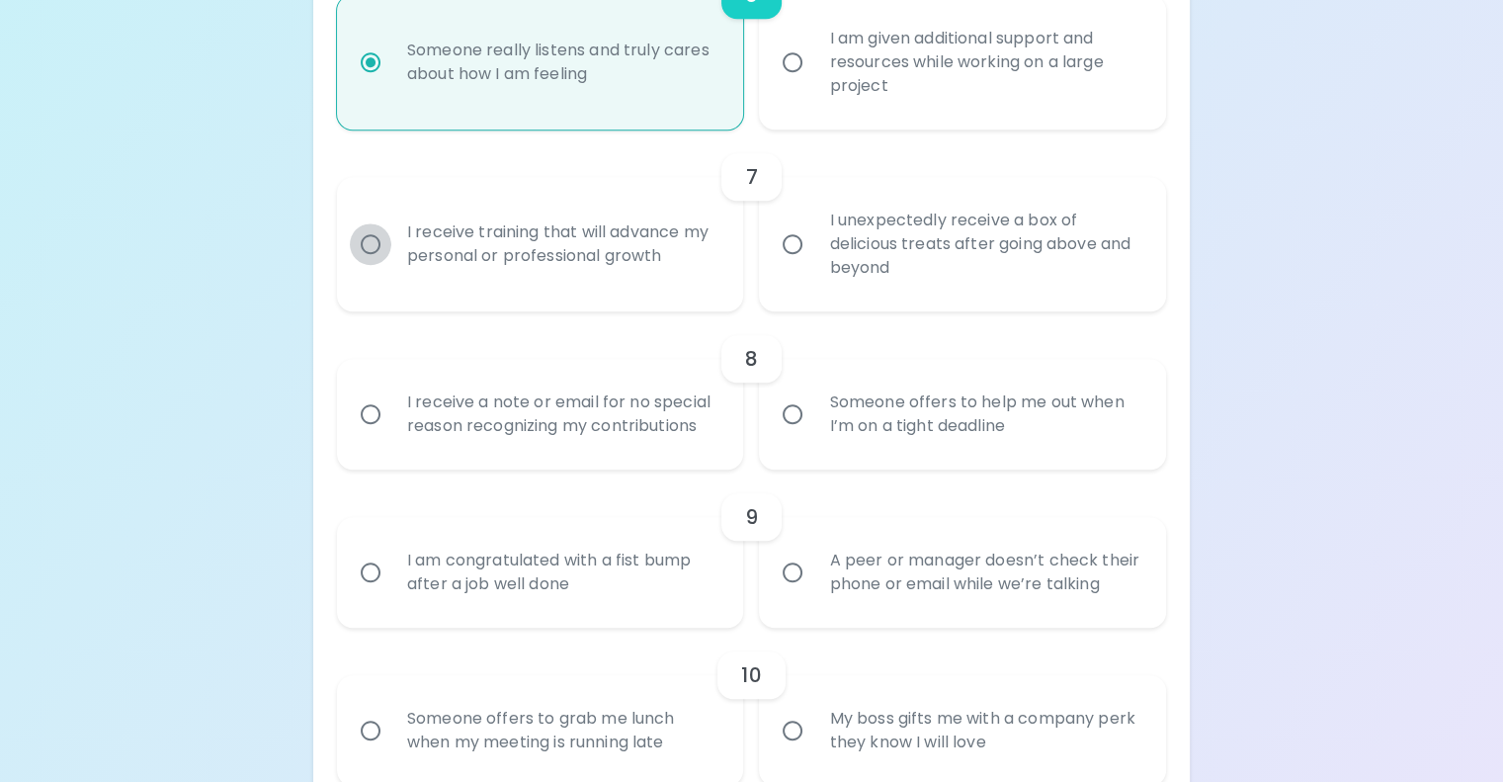
radio input "false"
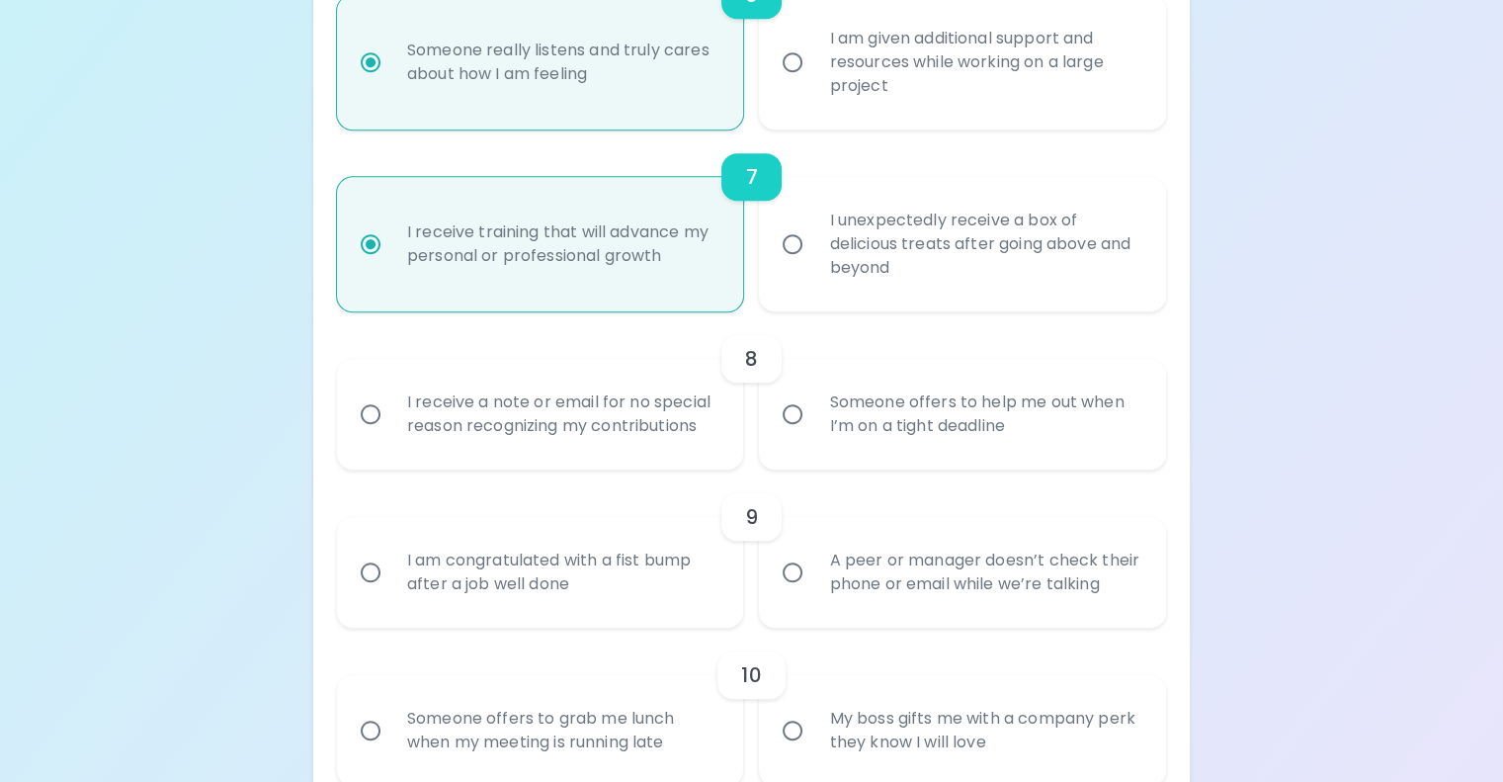
scroll to position [1546, 0]
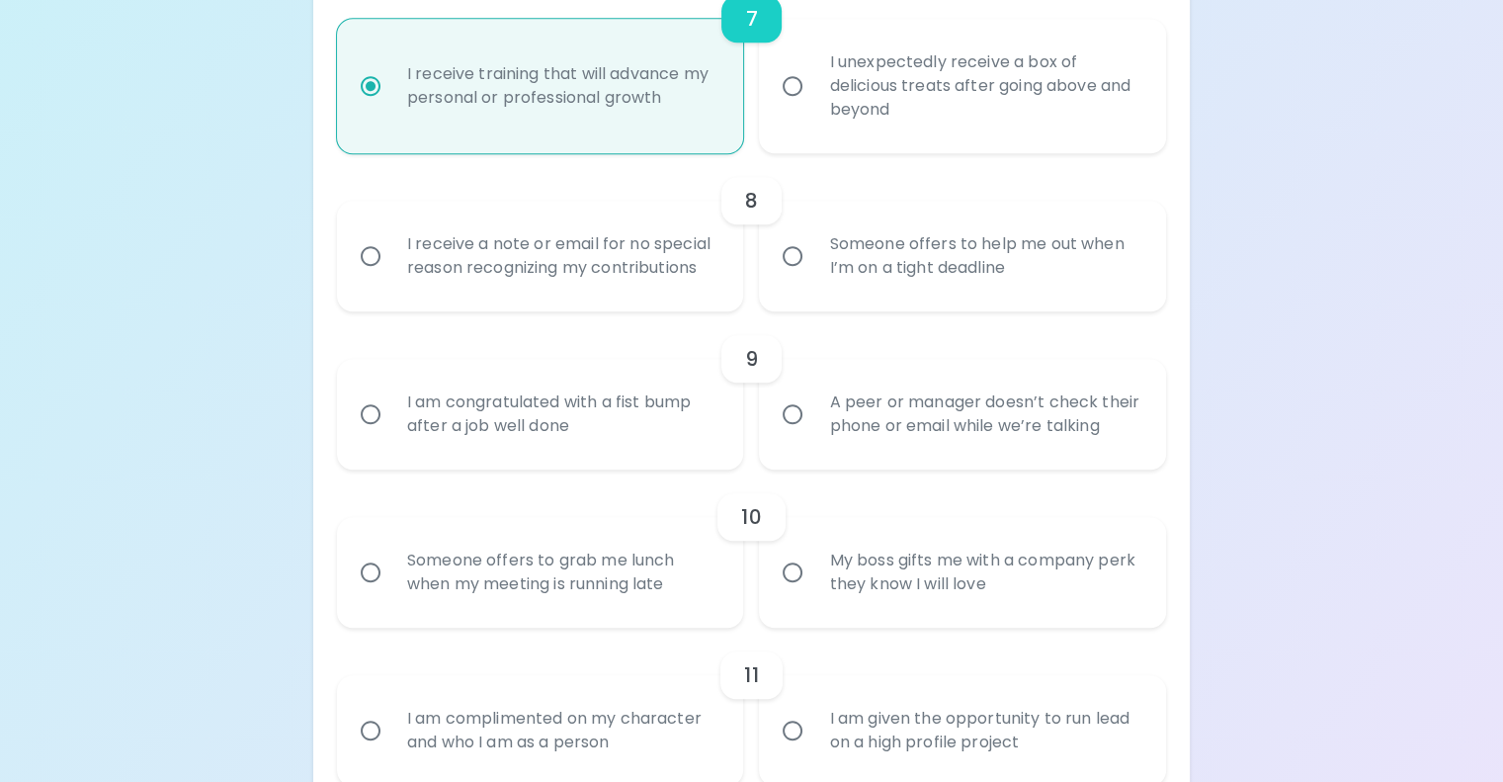
radio input "true"
click at [793, 277] on input "Someone offers to help me out when I’m on a tight deadline" at bounding box center [793, 256] width 42 height 42
radio input "false"
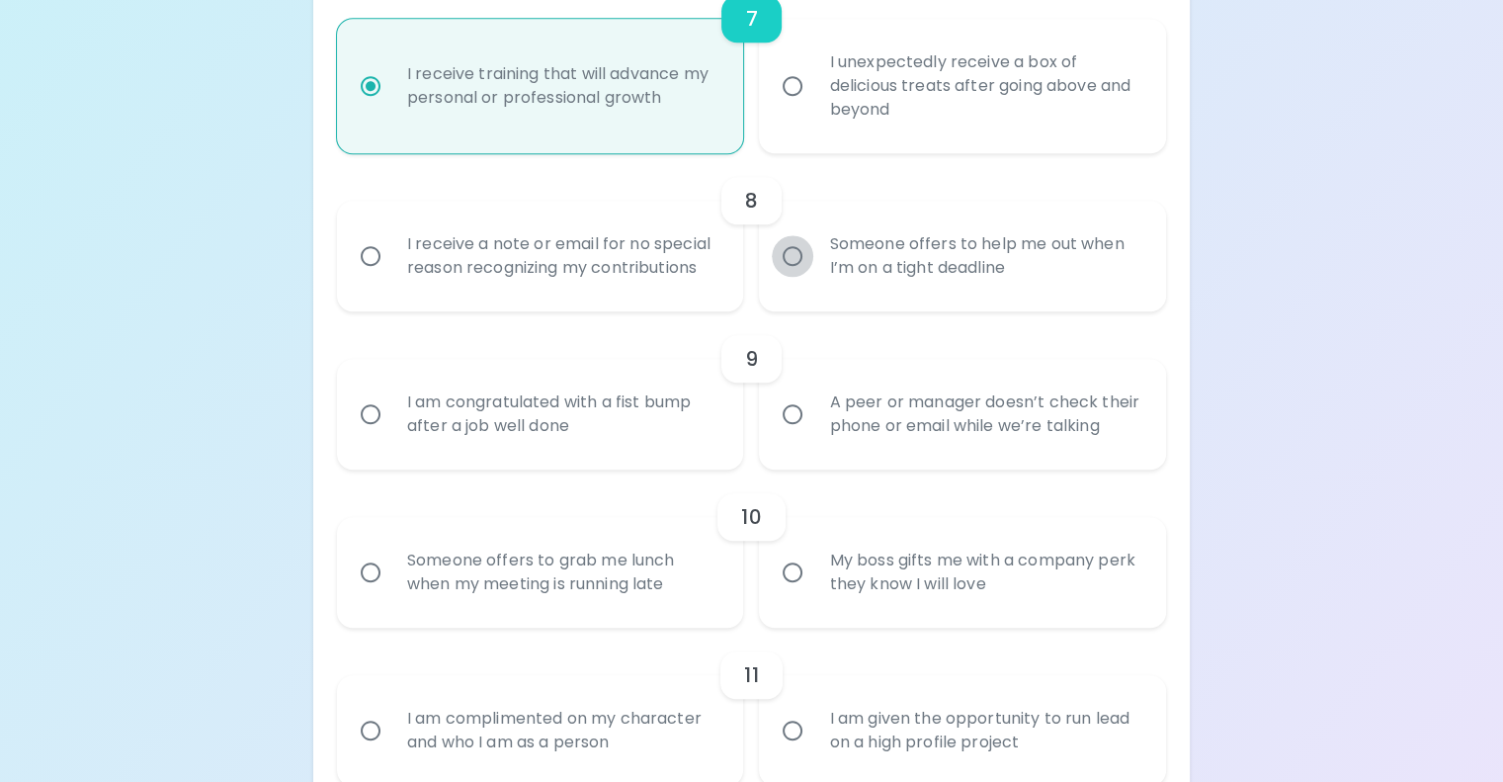
radio input "false"
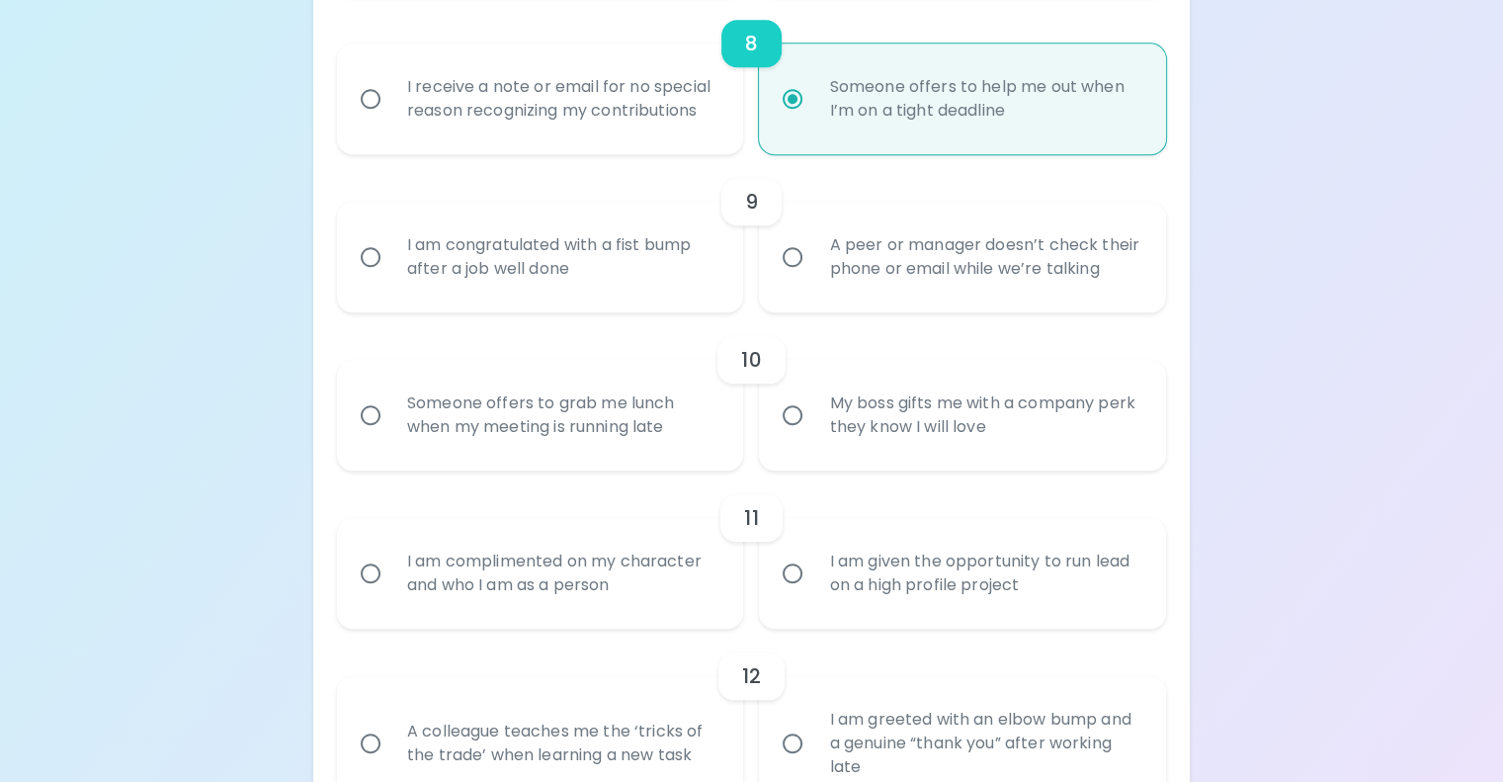
scroll to position [1704, 0]
radio input "true"
click at [791, 277] on input "A peer or manager doesn’t check their phone or email while we’re talking" at bounding box center [793, 256] width 42 height 42
radio input "false"
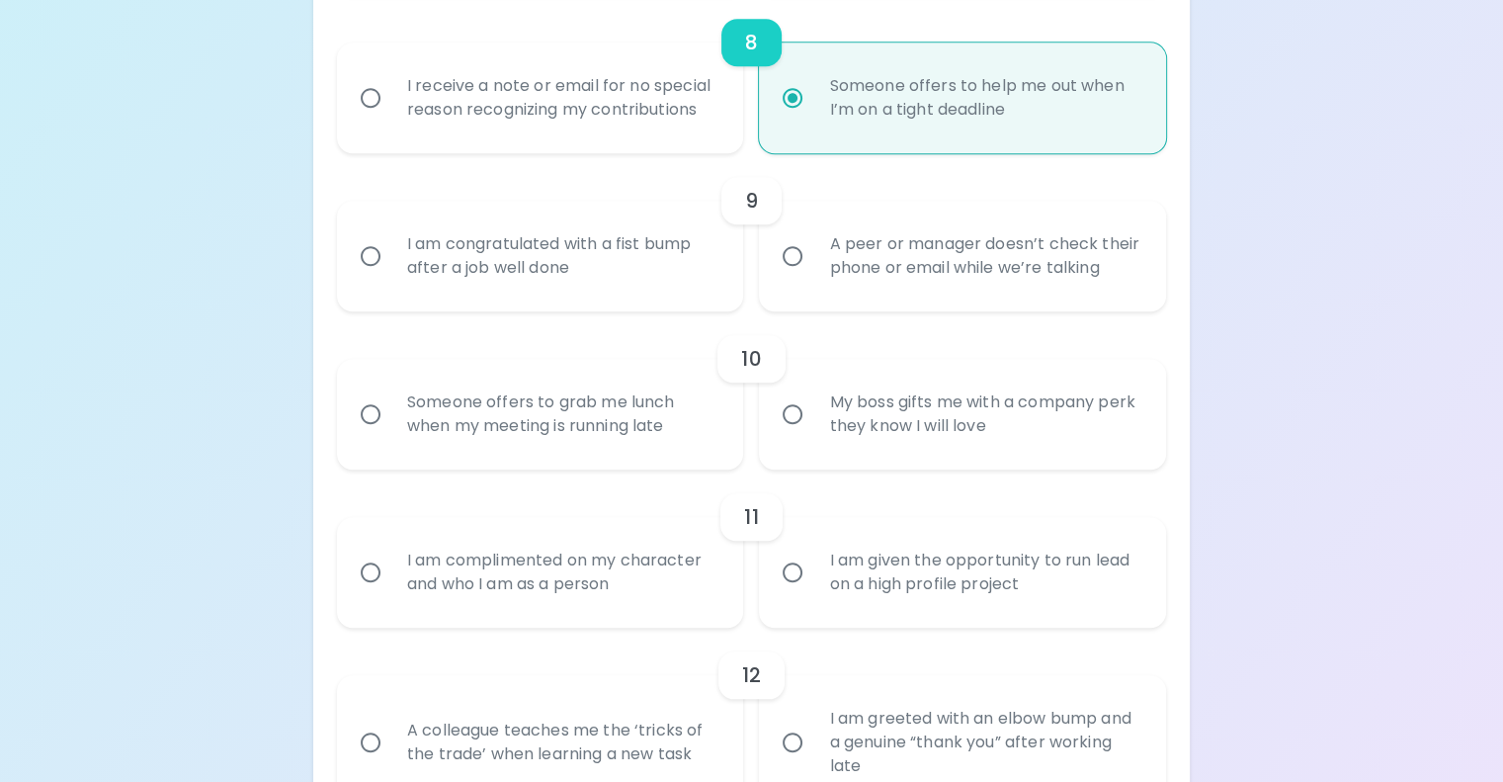
radio input "false"
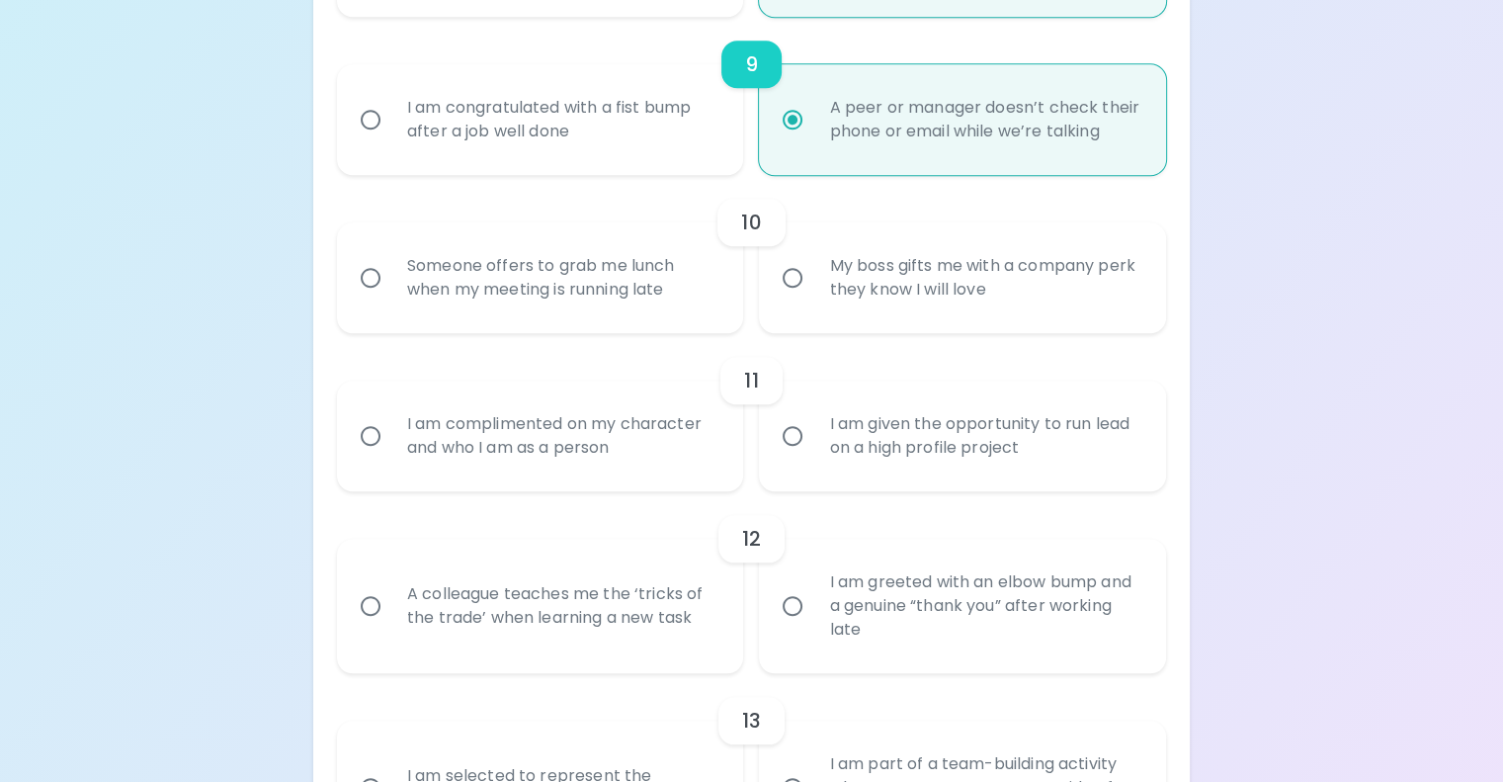
scroll to position [1862, 0]
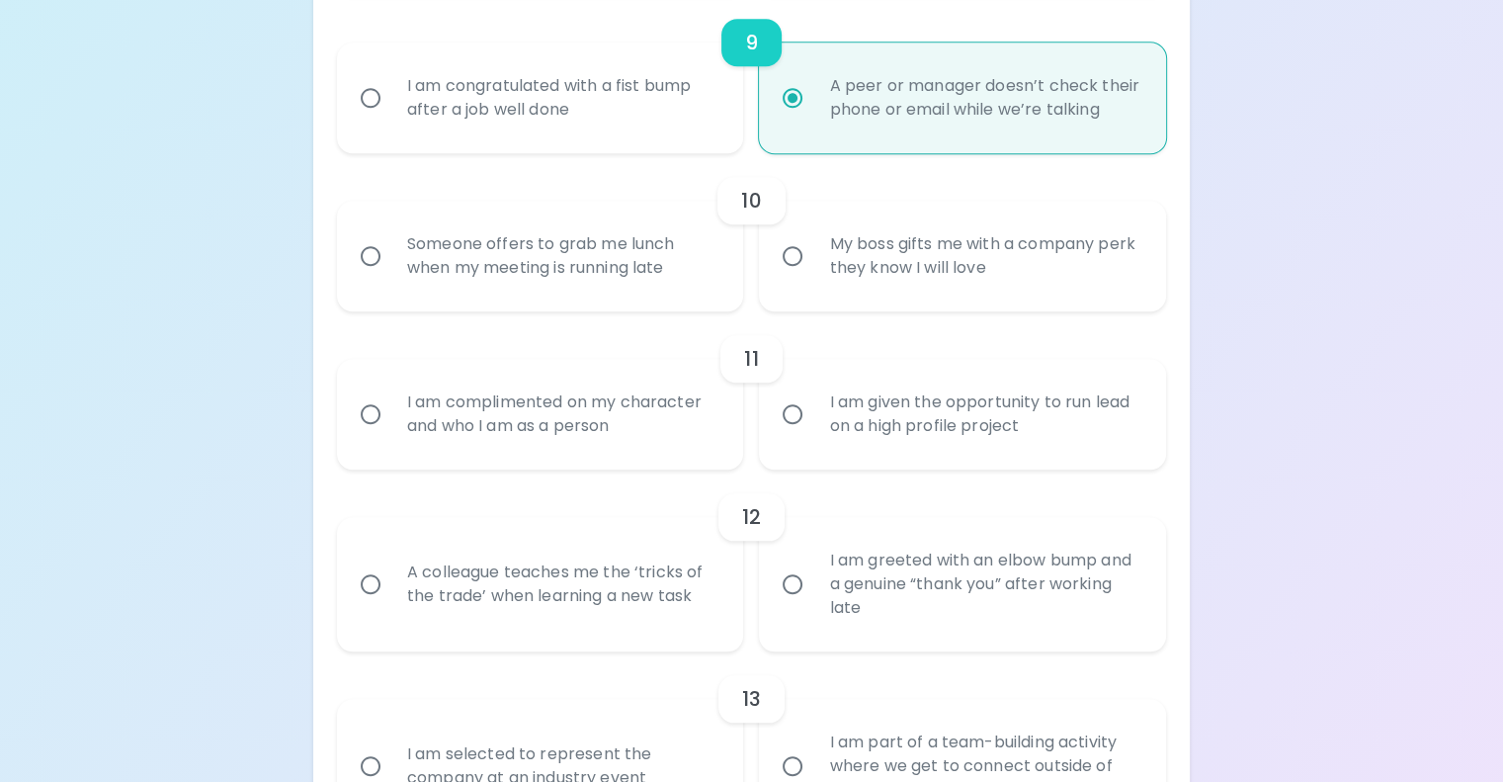
radio input "true"
click at [391, 277] on input "Someone offers to grab me lunch when my meeting is running late" at bounding box center [371, 256] width 42 height 42
radio input "false"
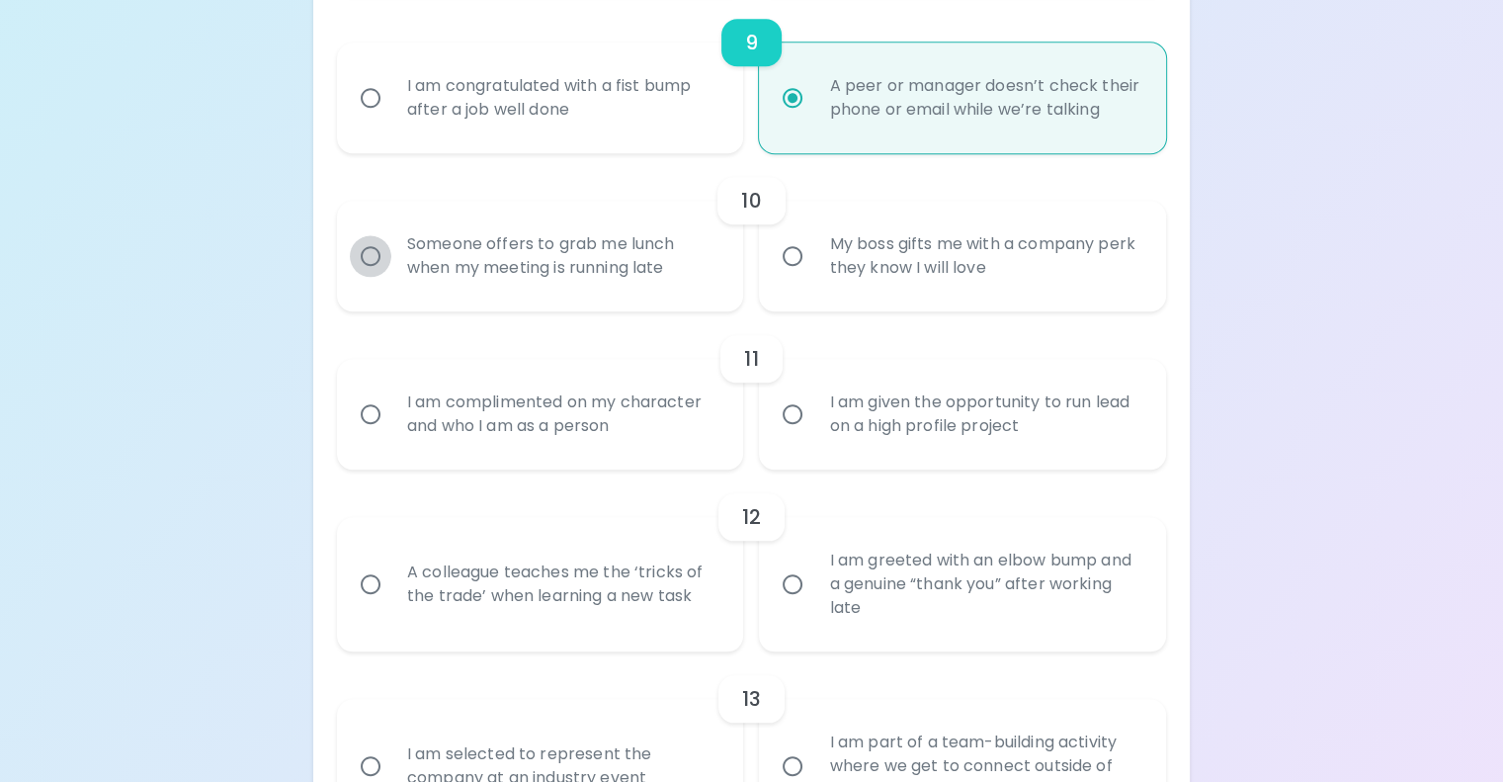
radio input "false"
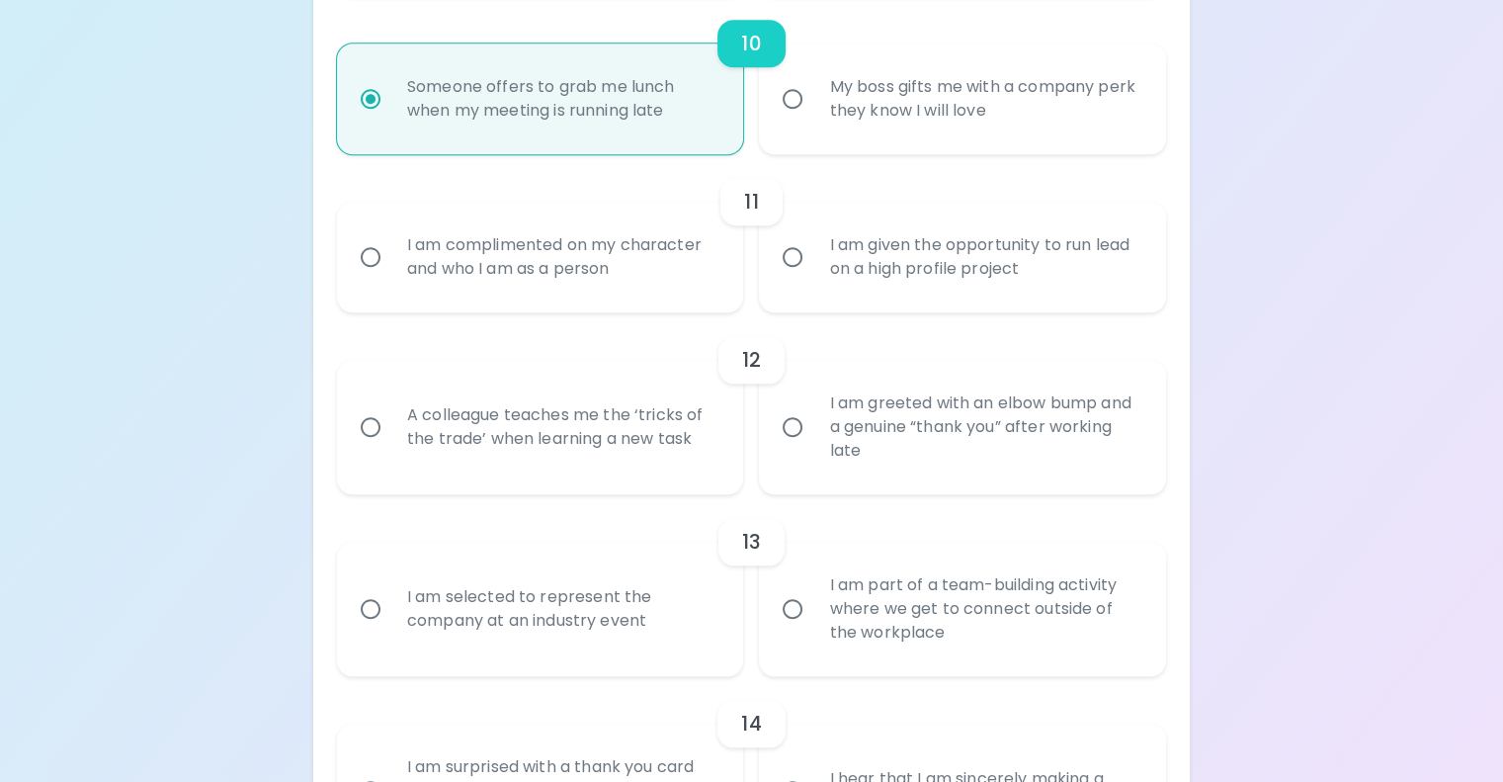
scroll to position [2020, 0]
radio input "true"
click at [391, 277] on input "I am complimented on my character and who I am as a person" at bounding box center [371, 256] width 42 height 42
radio input "false"
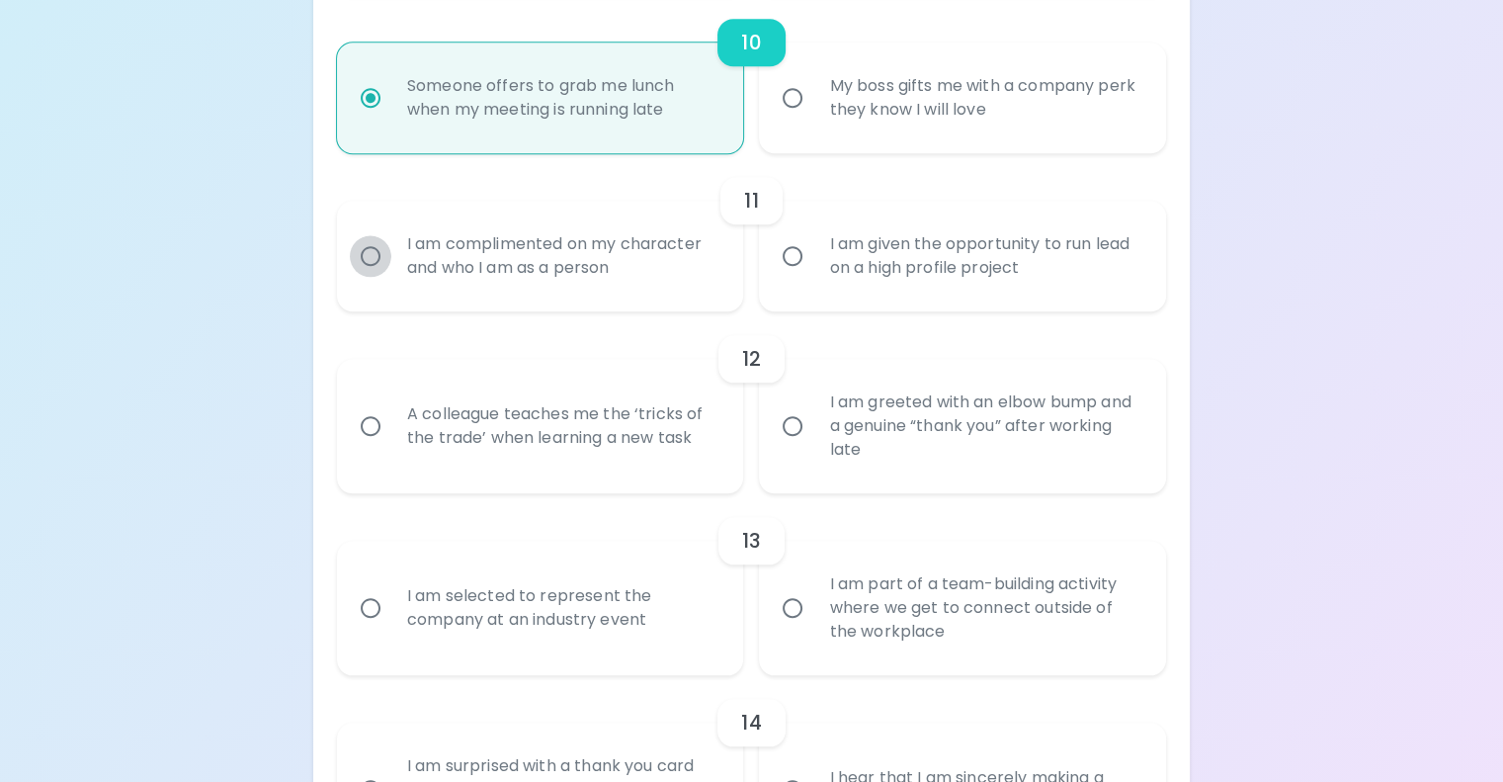
radio input "false"
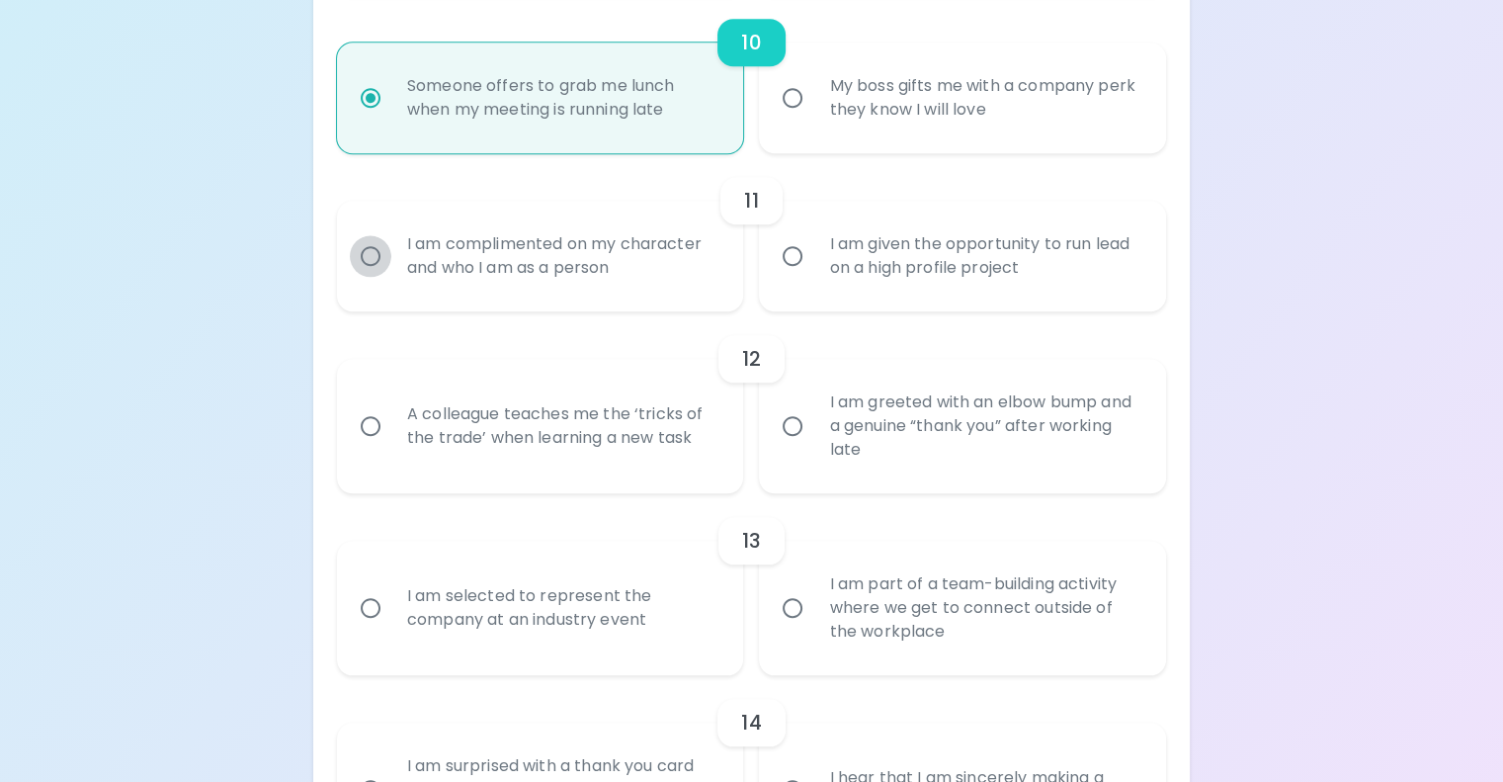
radio input "false"
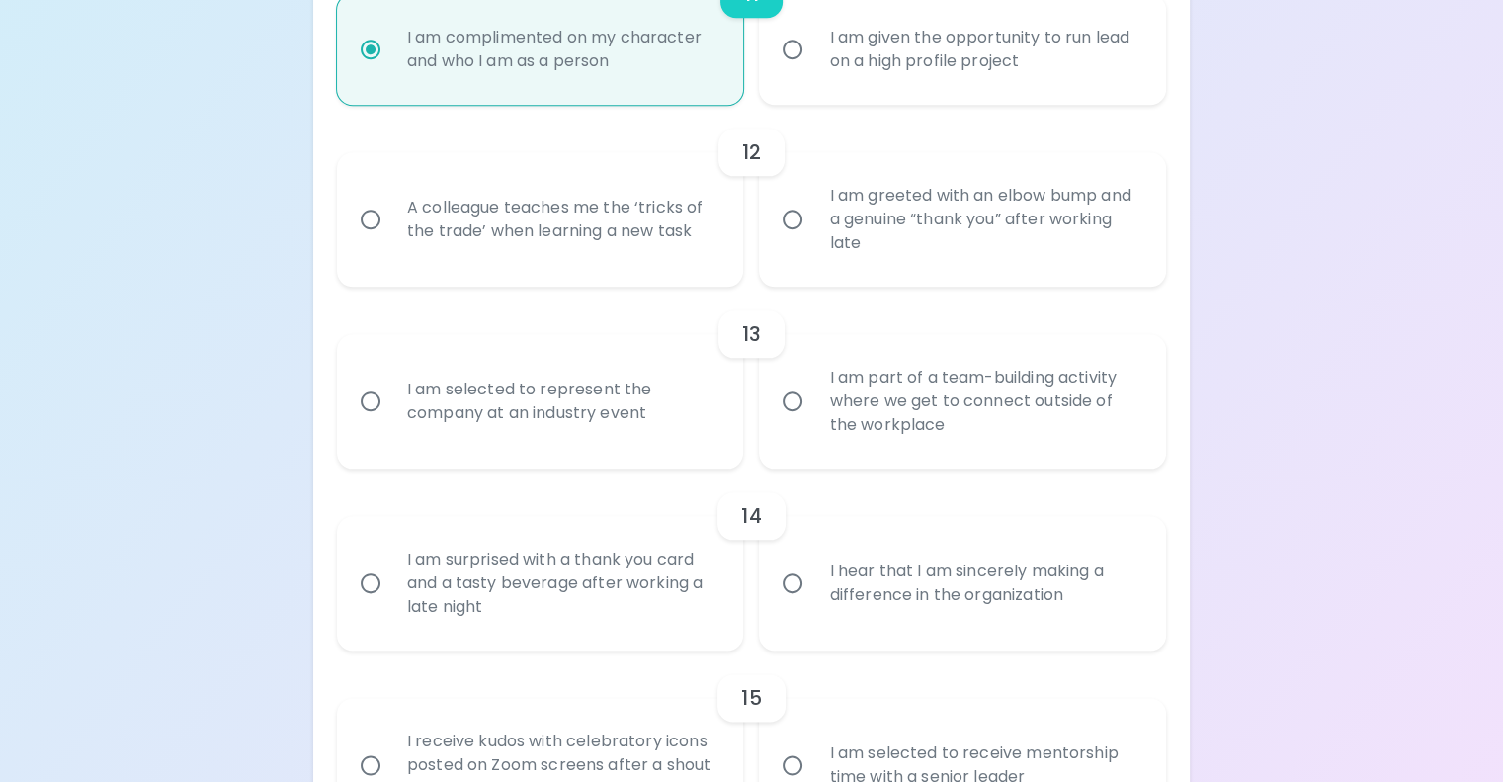
scroll to position [2234, 0]
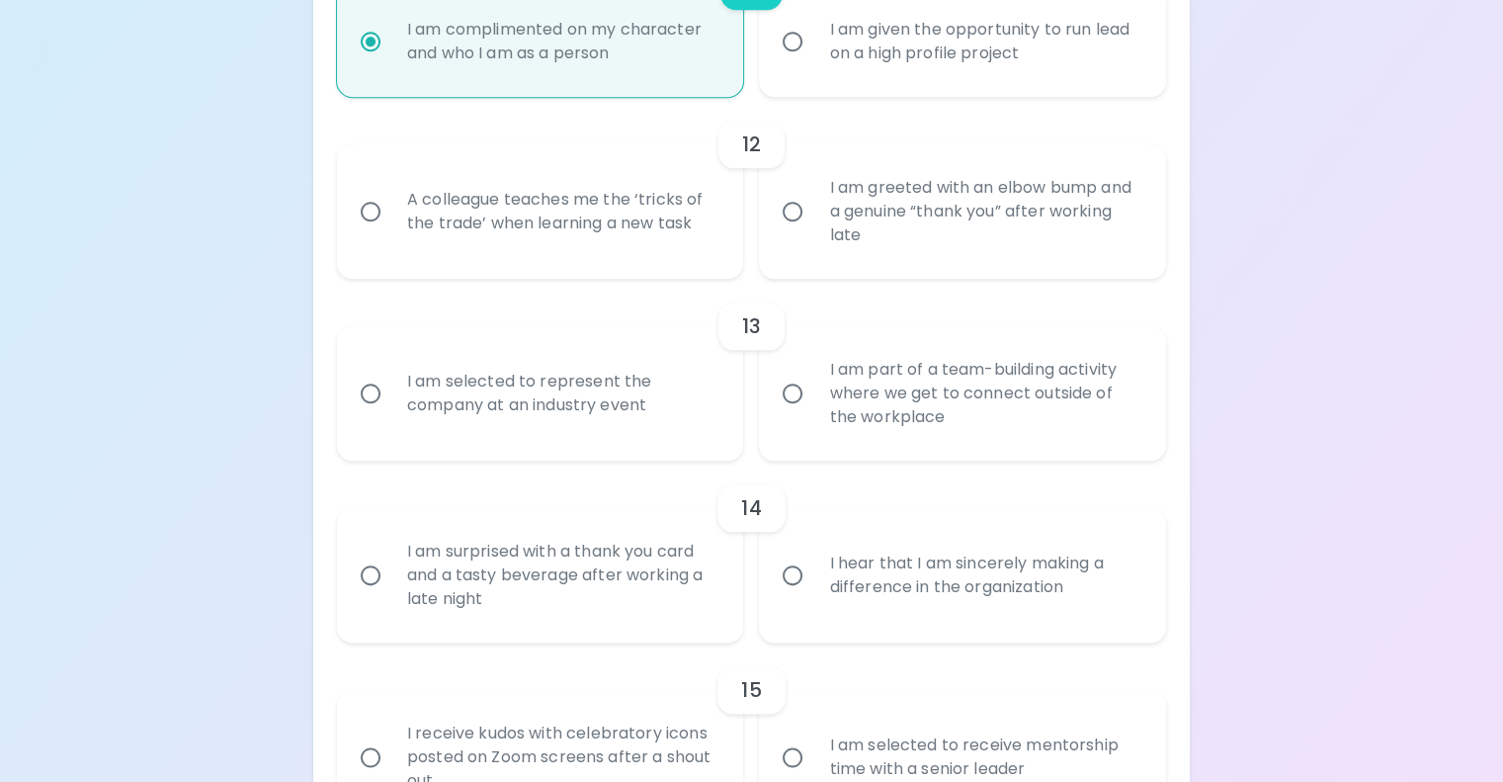
radio input "true"
click at [391, 232] on input "A colleague teaches me the ‘tricks of the trade’ when learning a new task" at bounding box center [371, 212] width 42 height 42
radio input "false"
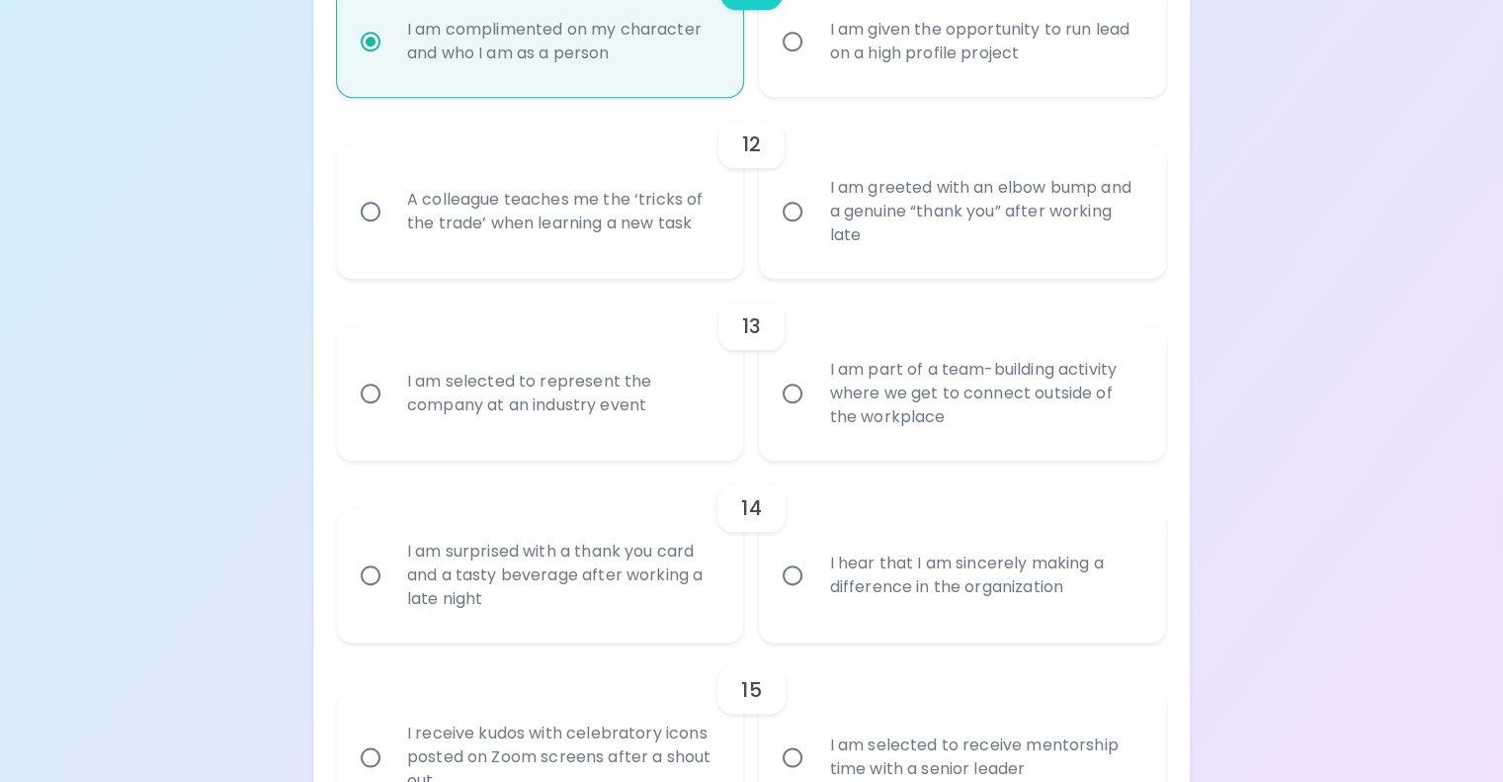
radio input "false"
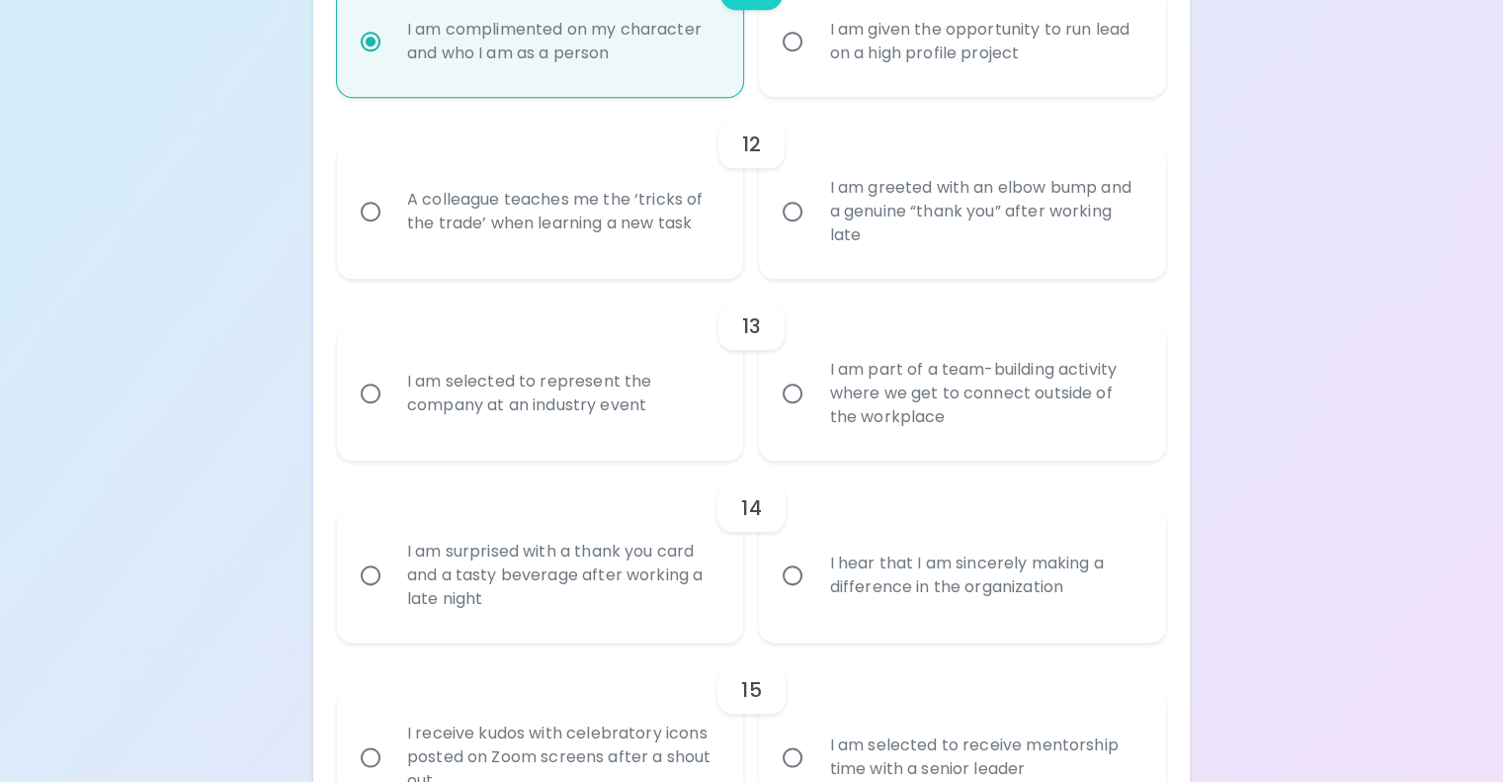
radio input "false"
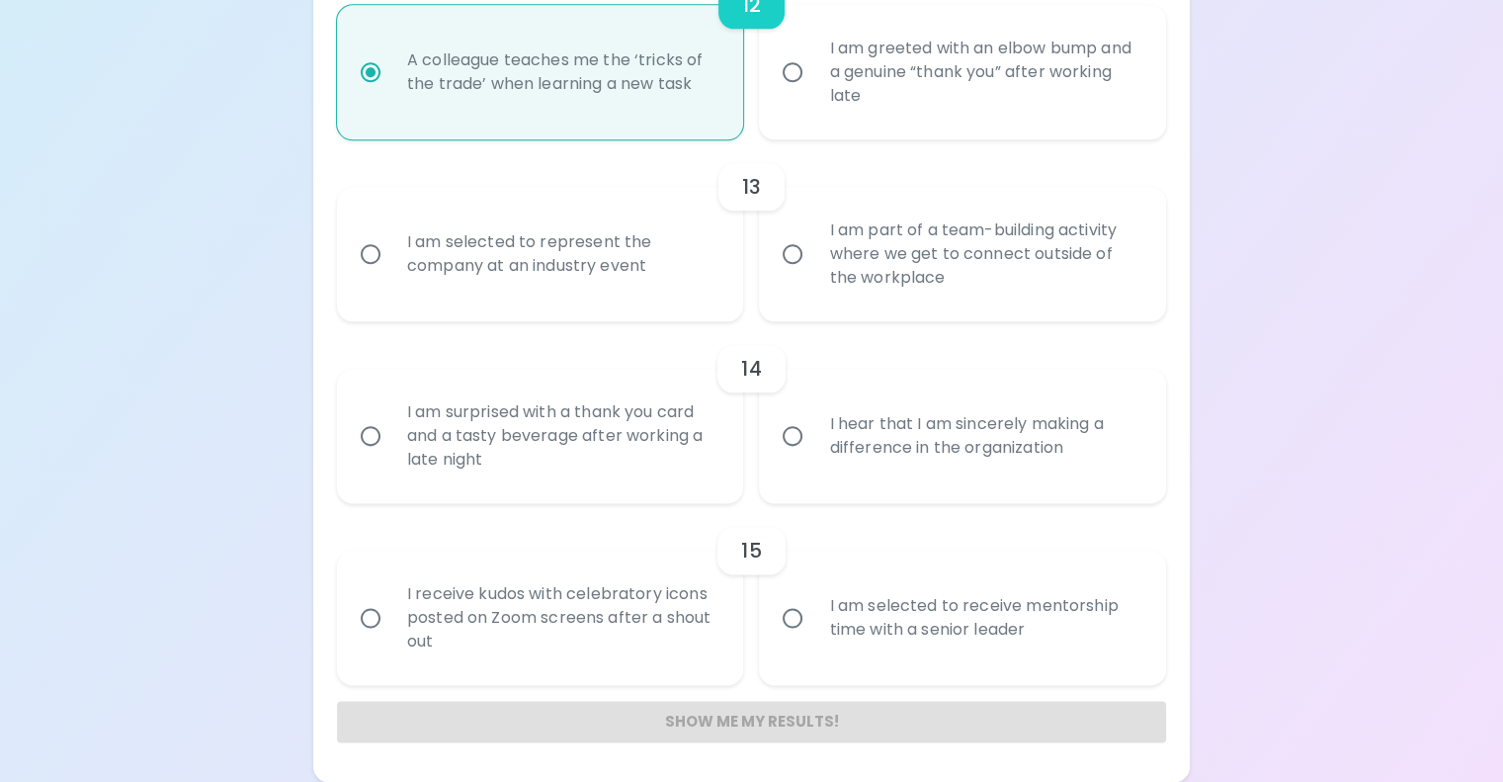
scroll to position [2488, 0]
radio input "true"
click at [795, 275] on input "I am part of a team-building activity where we get to connect outside of the wo…" at bounding box center [793, 254] width 42 height 42
radio input "false"
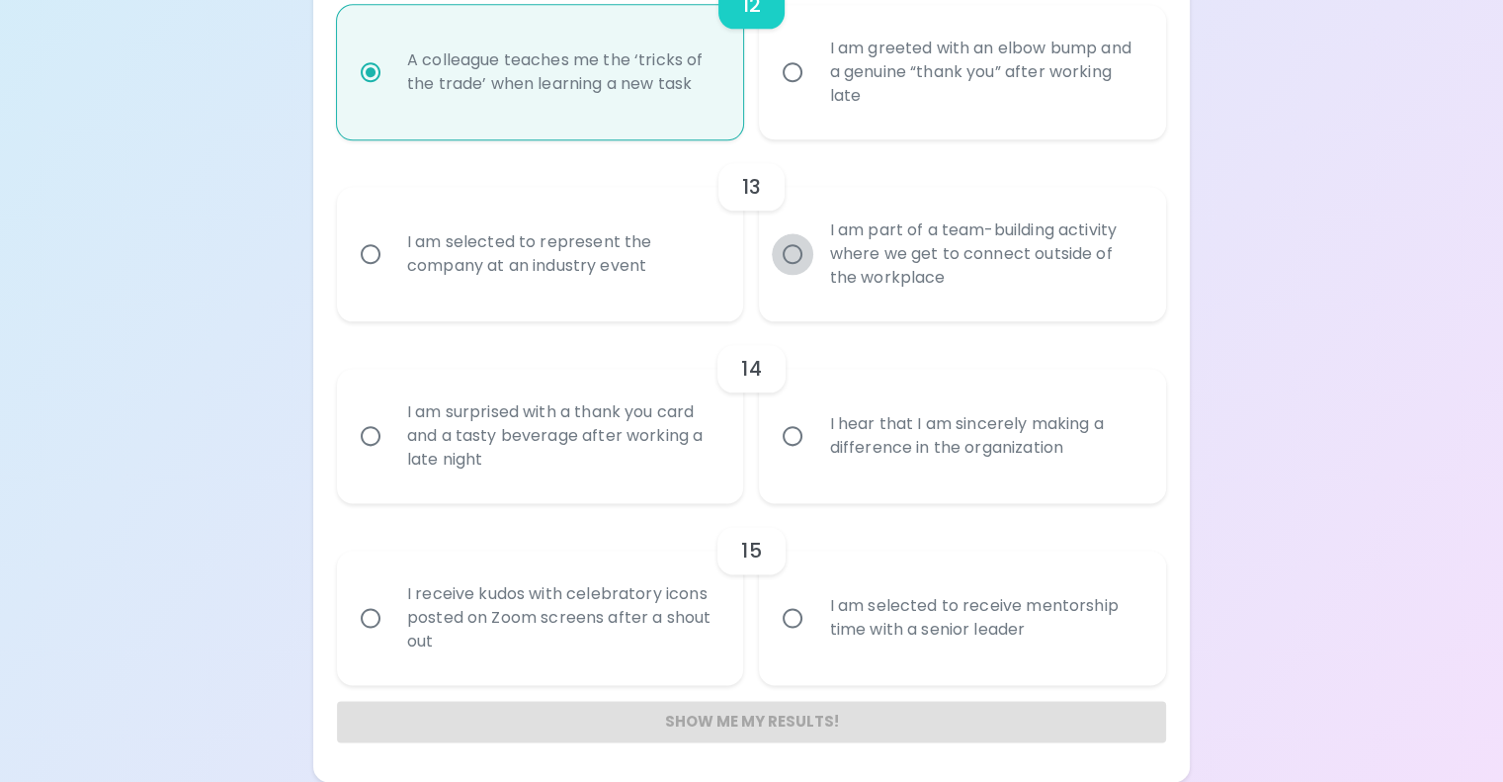
radio input "false"
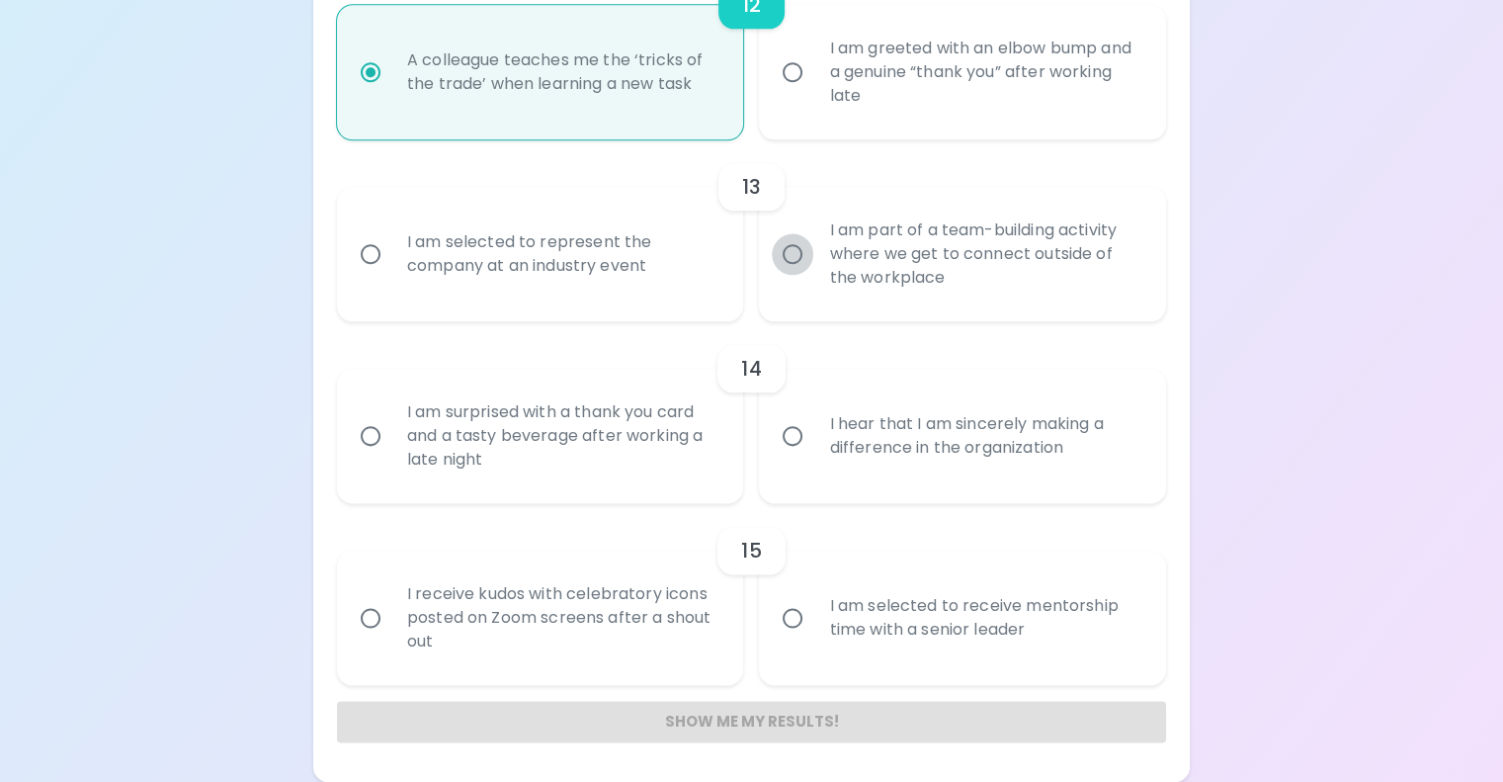
radio input "false"
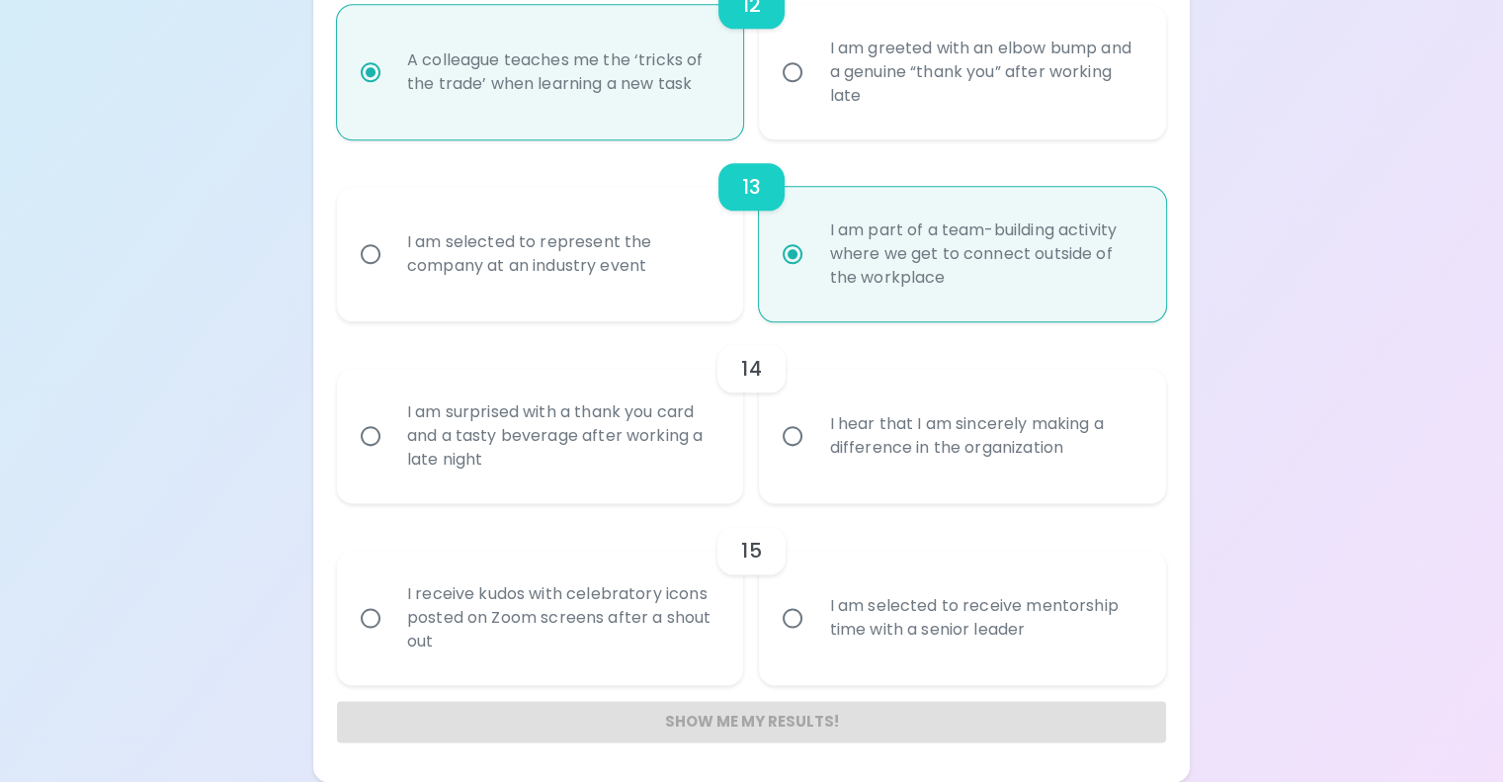
scroll to position [2747, 0]
radio input "true"
click at [789, 457] on input "I hear that I am sincerely making a difference in the organization" at bounding box center [793, 436] width 42 height 42
radio input "false"
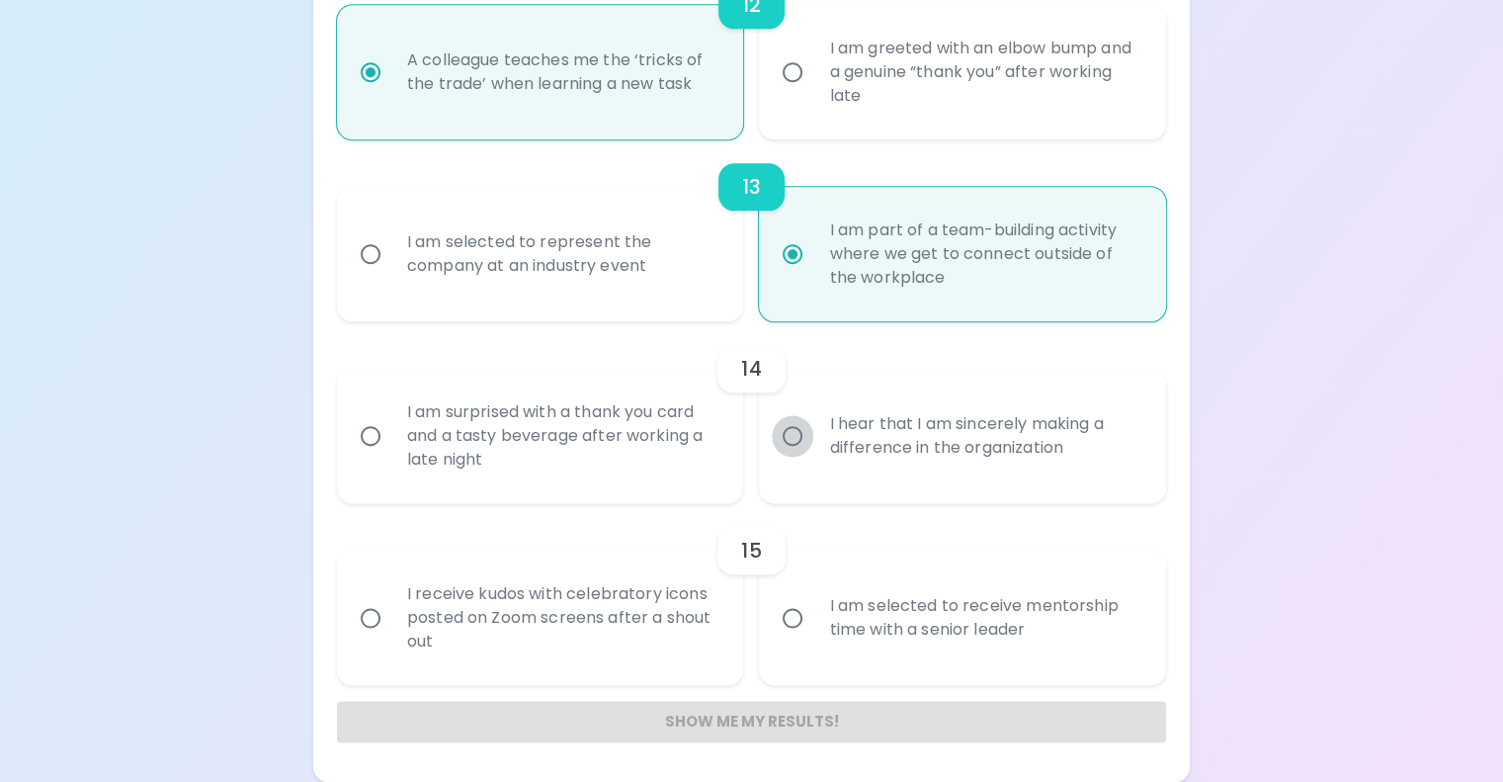
radio input "false"
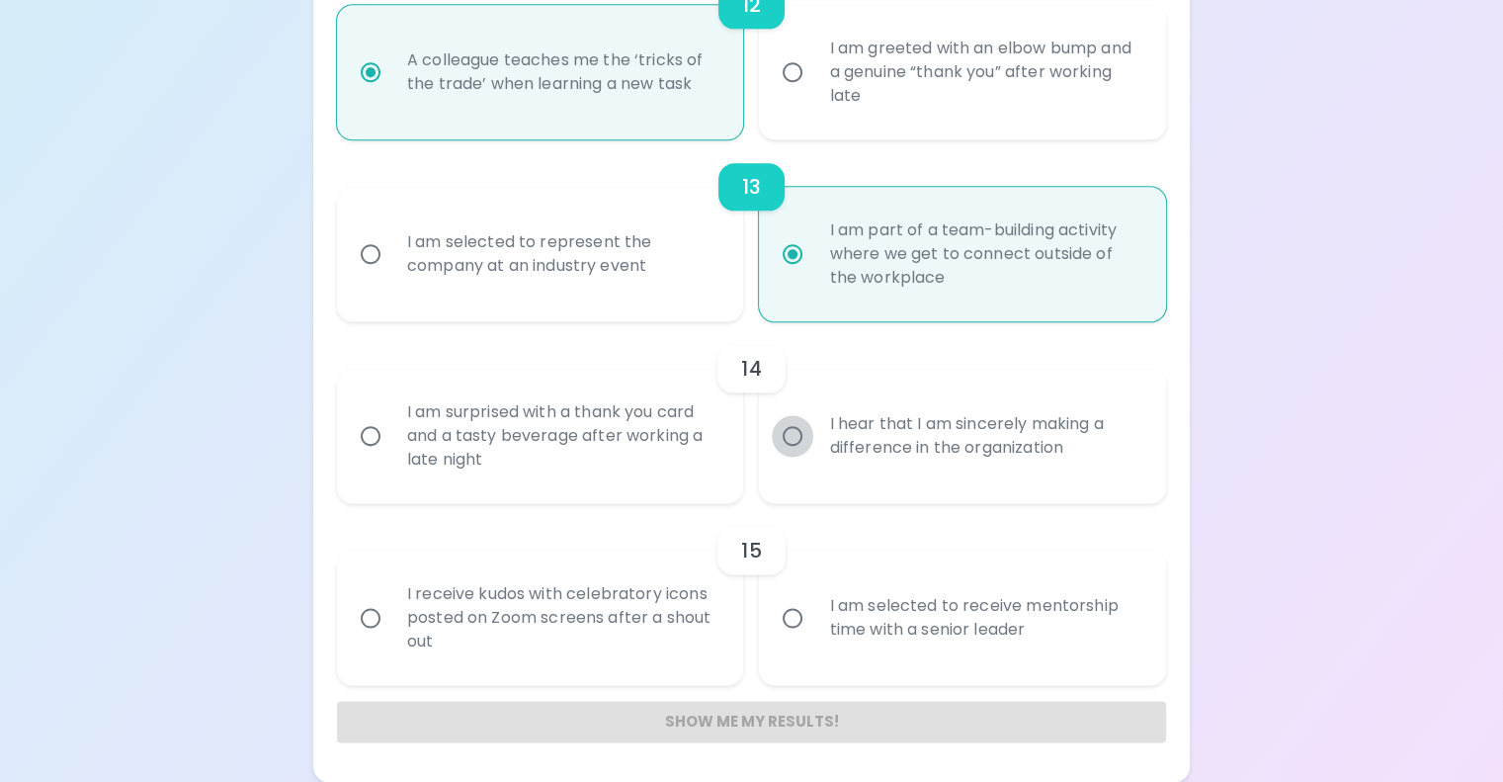
radio input "false"
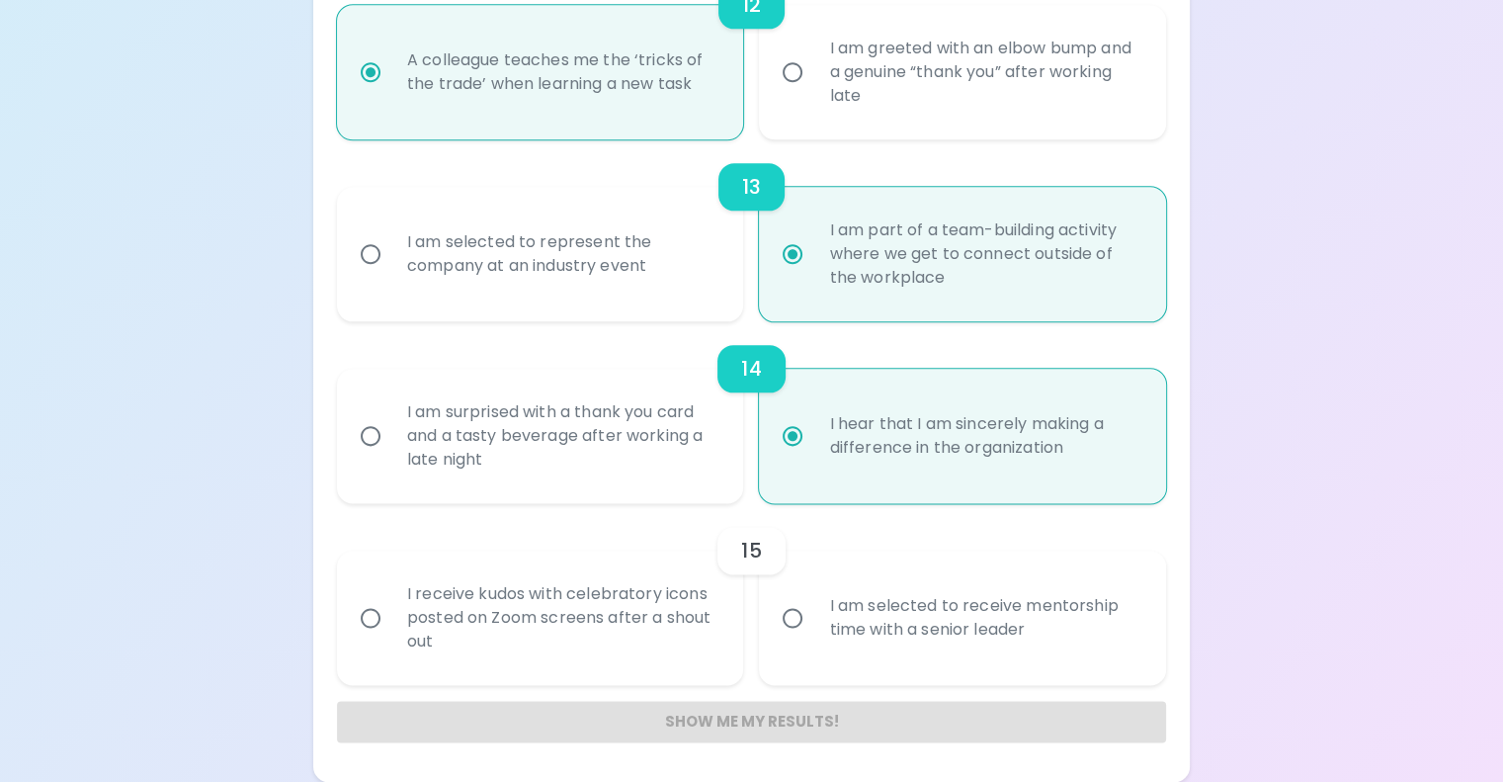
scroll to position [2976, 0]
radio input "true"
click at [789, 630] on input "I am selected to receive mentorship time with a senior leader" at bounding box center [793, 618] width 42 height 42
radio input "false"
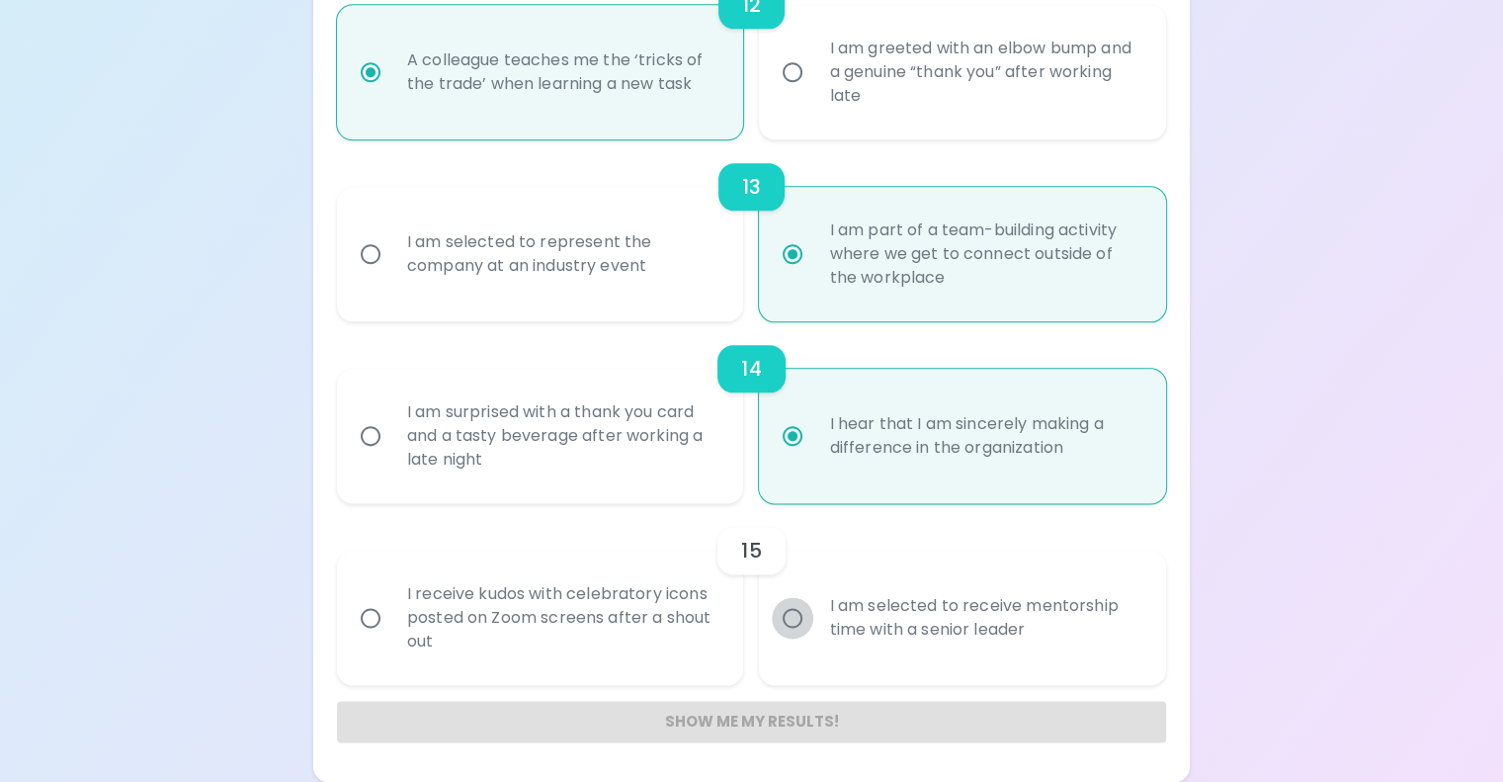
radio input "false"
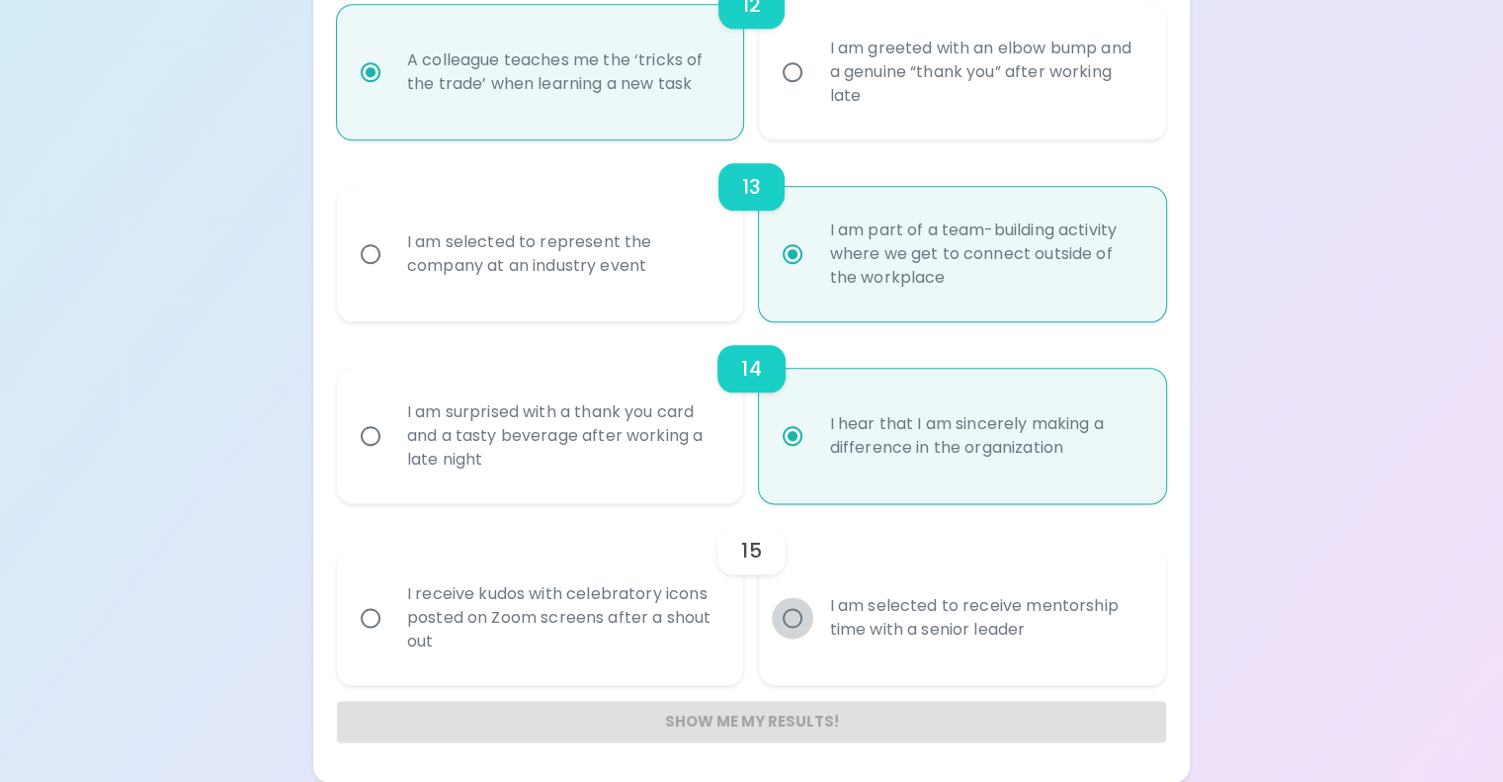
radio input "false"
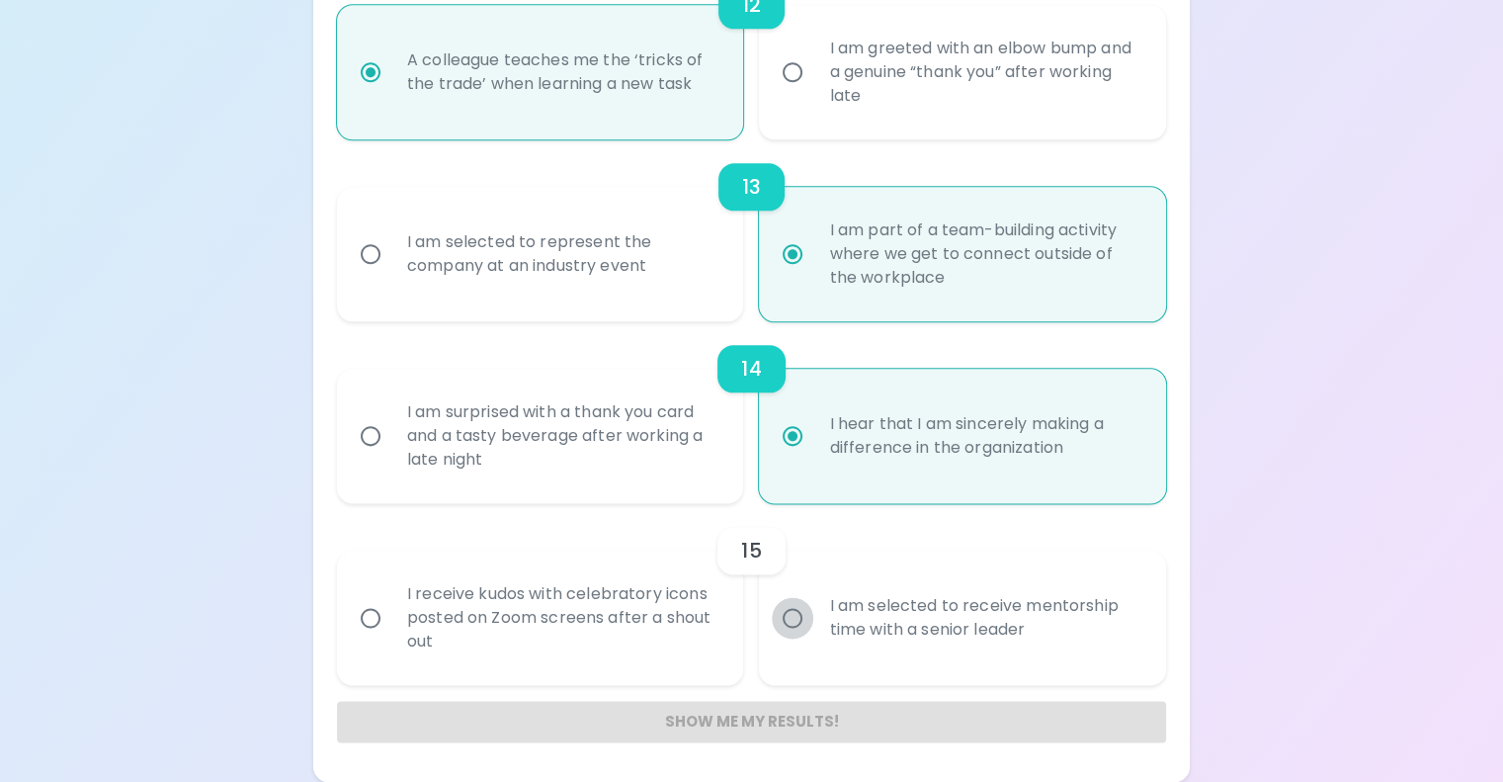
radio input "false"
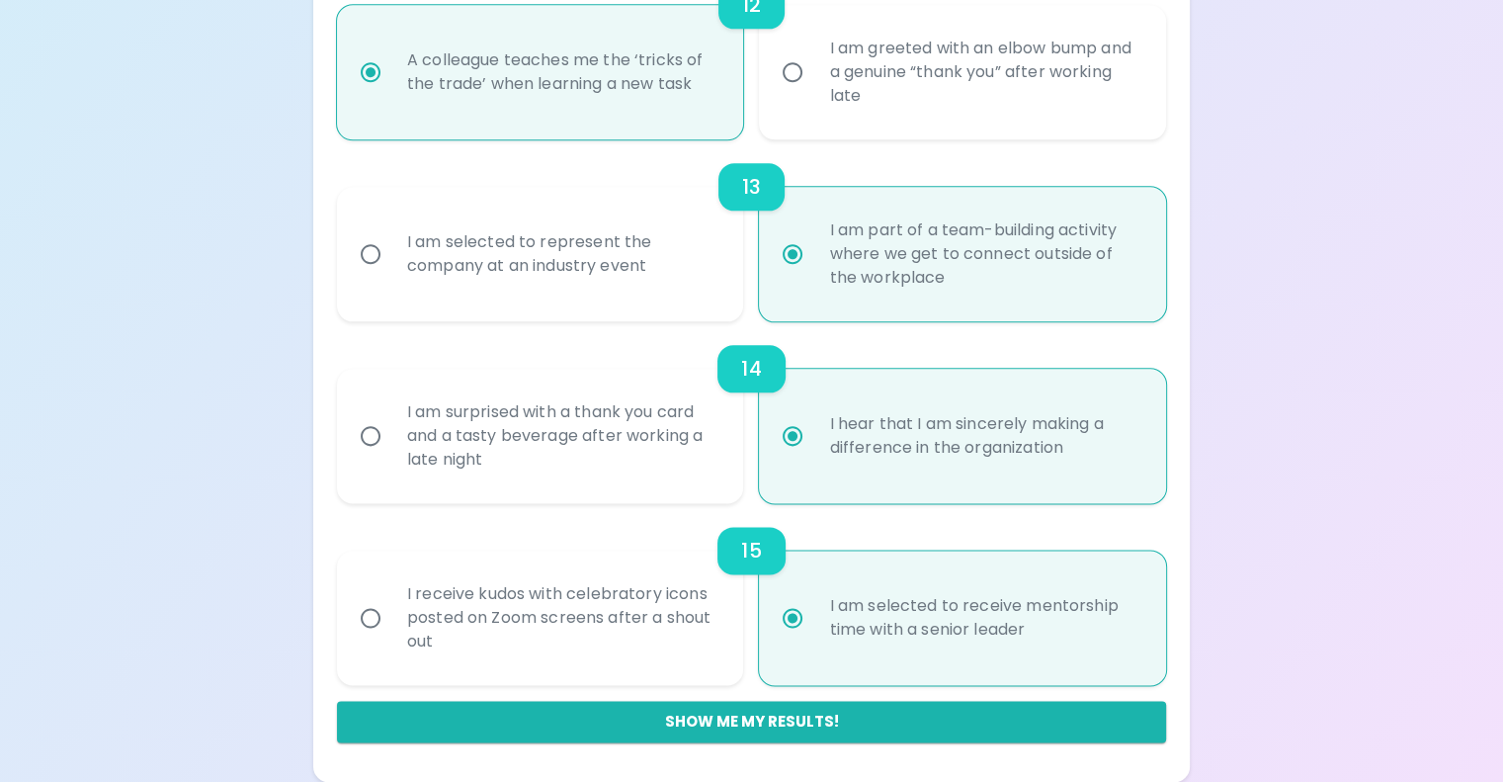
scroll to position [3005, 0]
radio input "true"
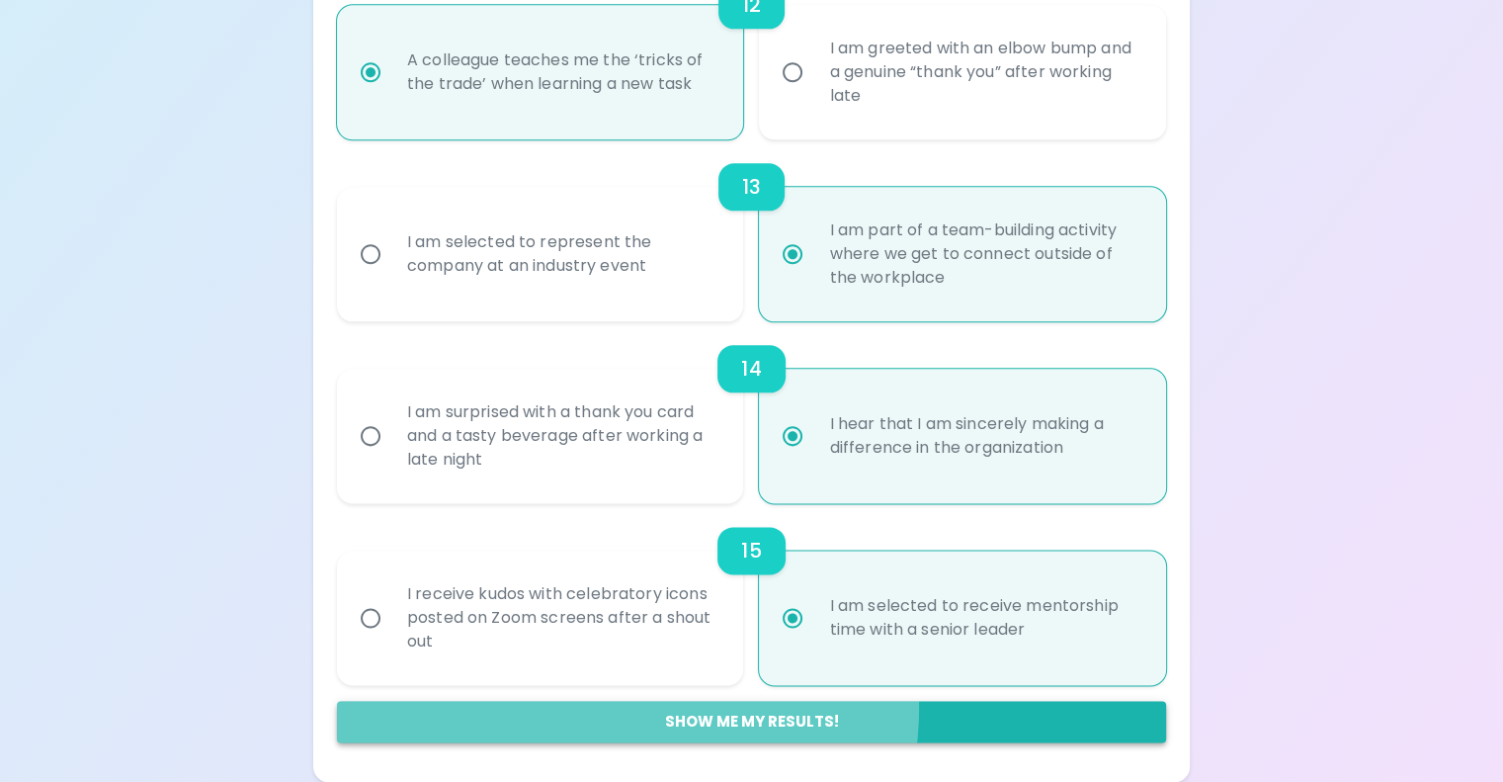
click at [743, 708] on button "Show me my results!" at bounding box center [751, 722] width 829 height 42
radio input "false"
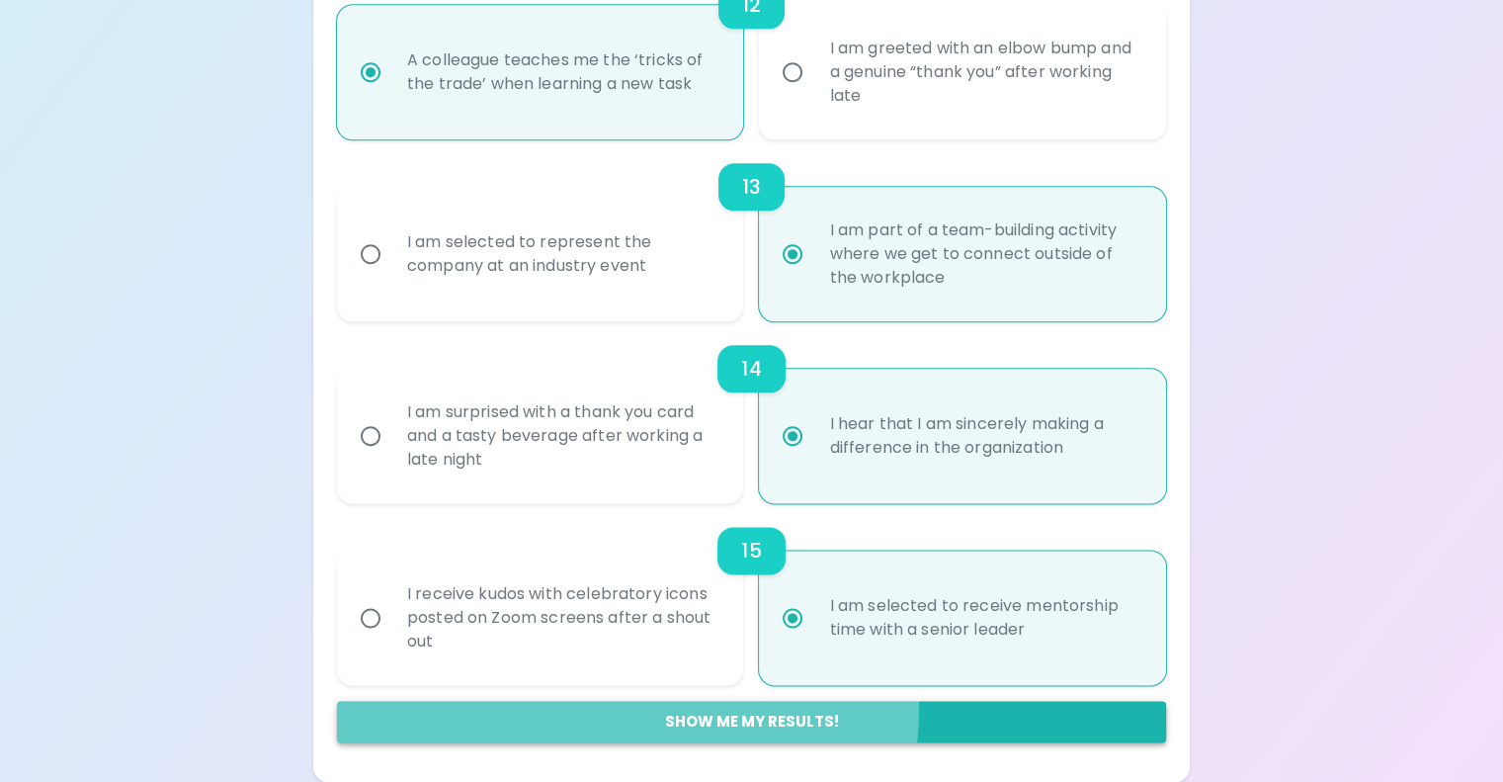
radio input "false"
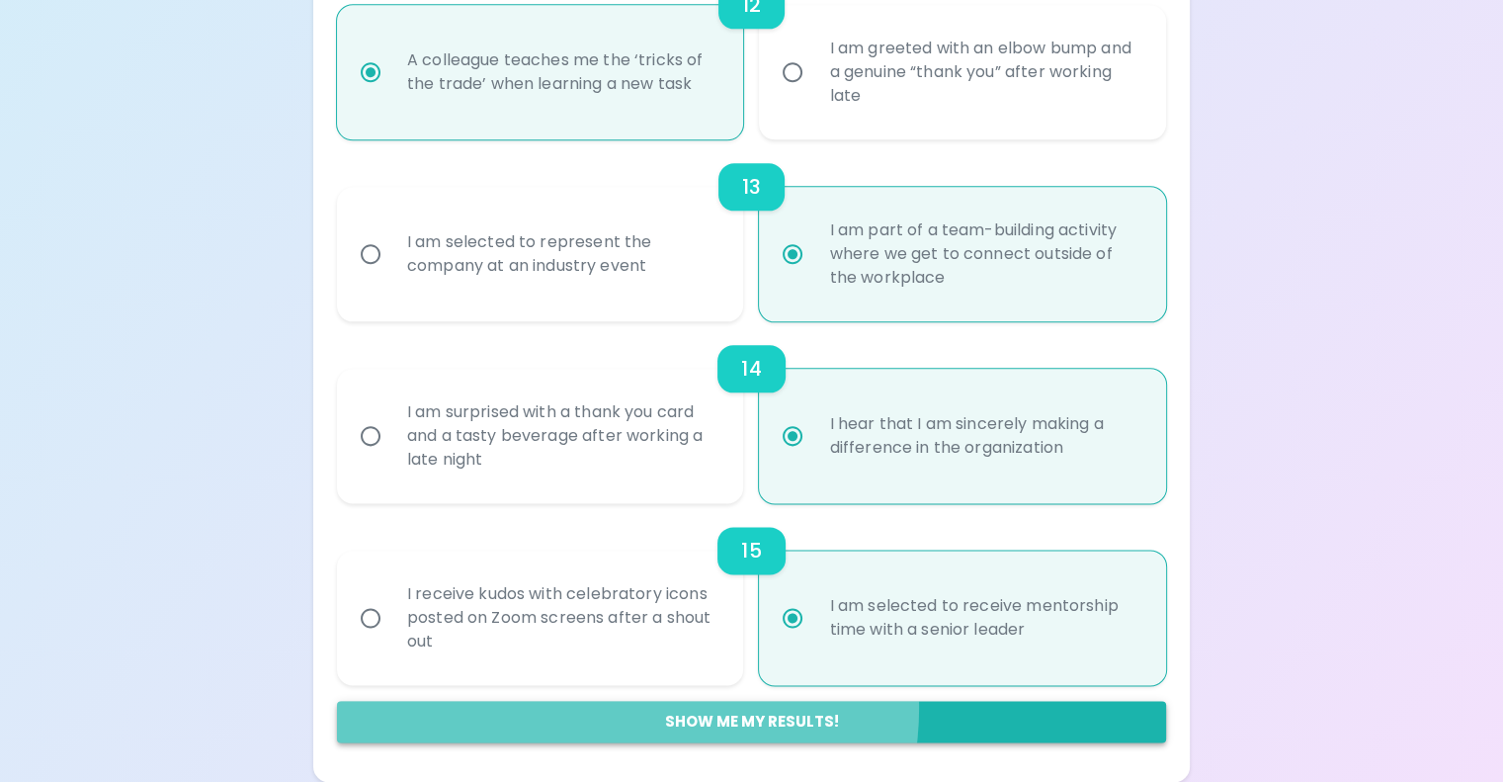
radio input "false"
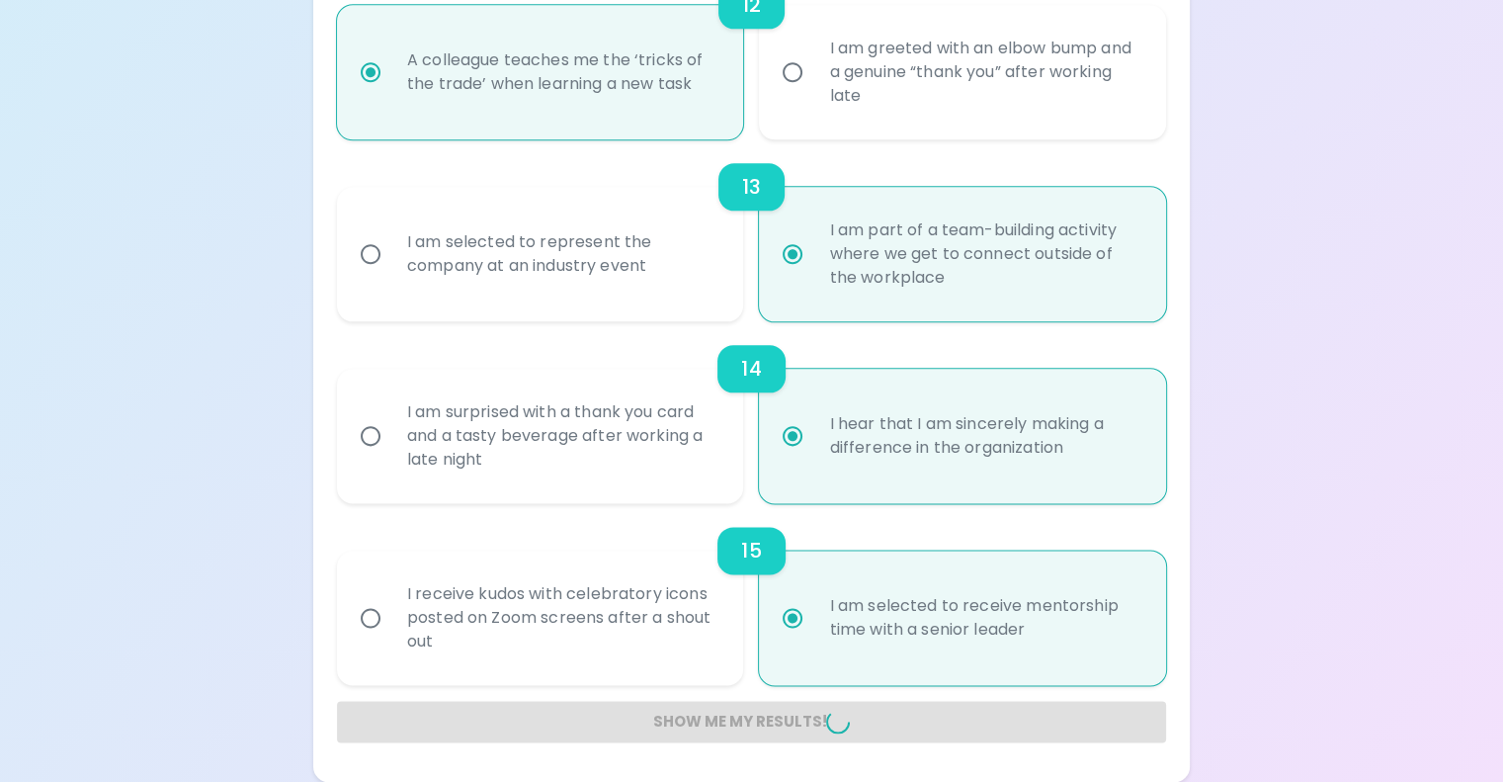
radio input "false"
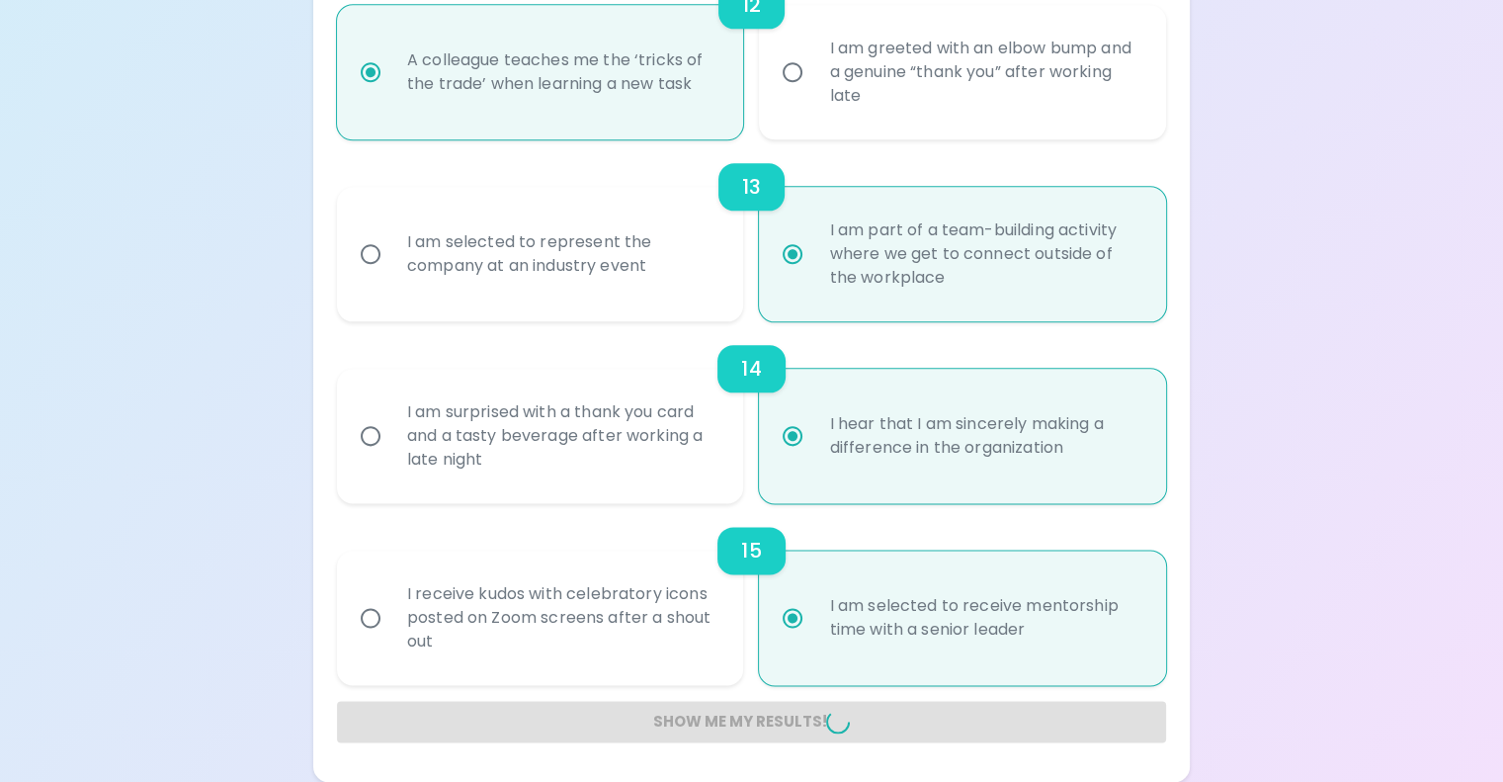
radio input "false"
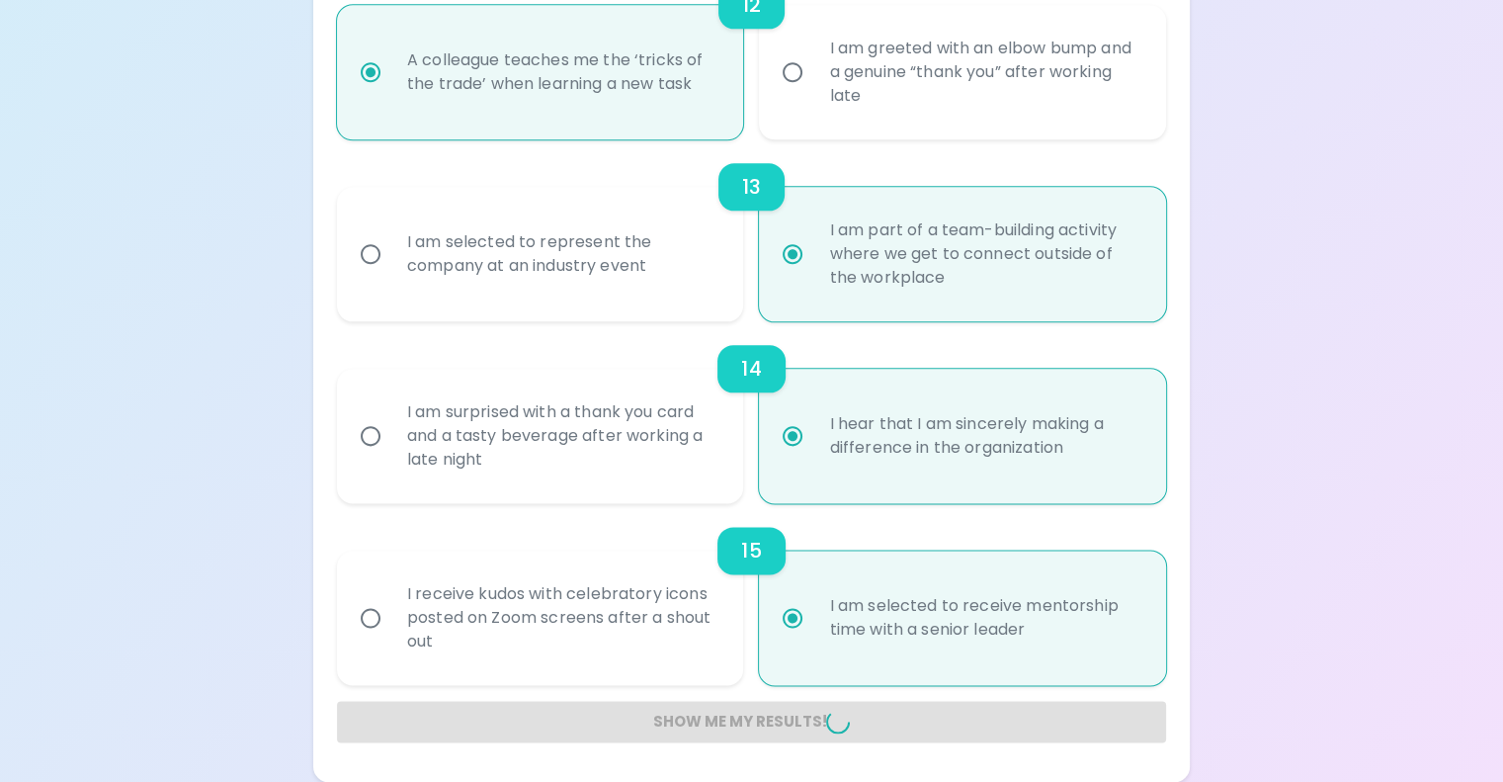
radio input "false"
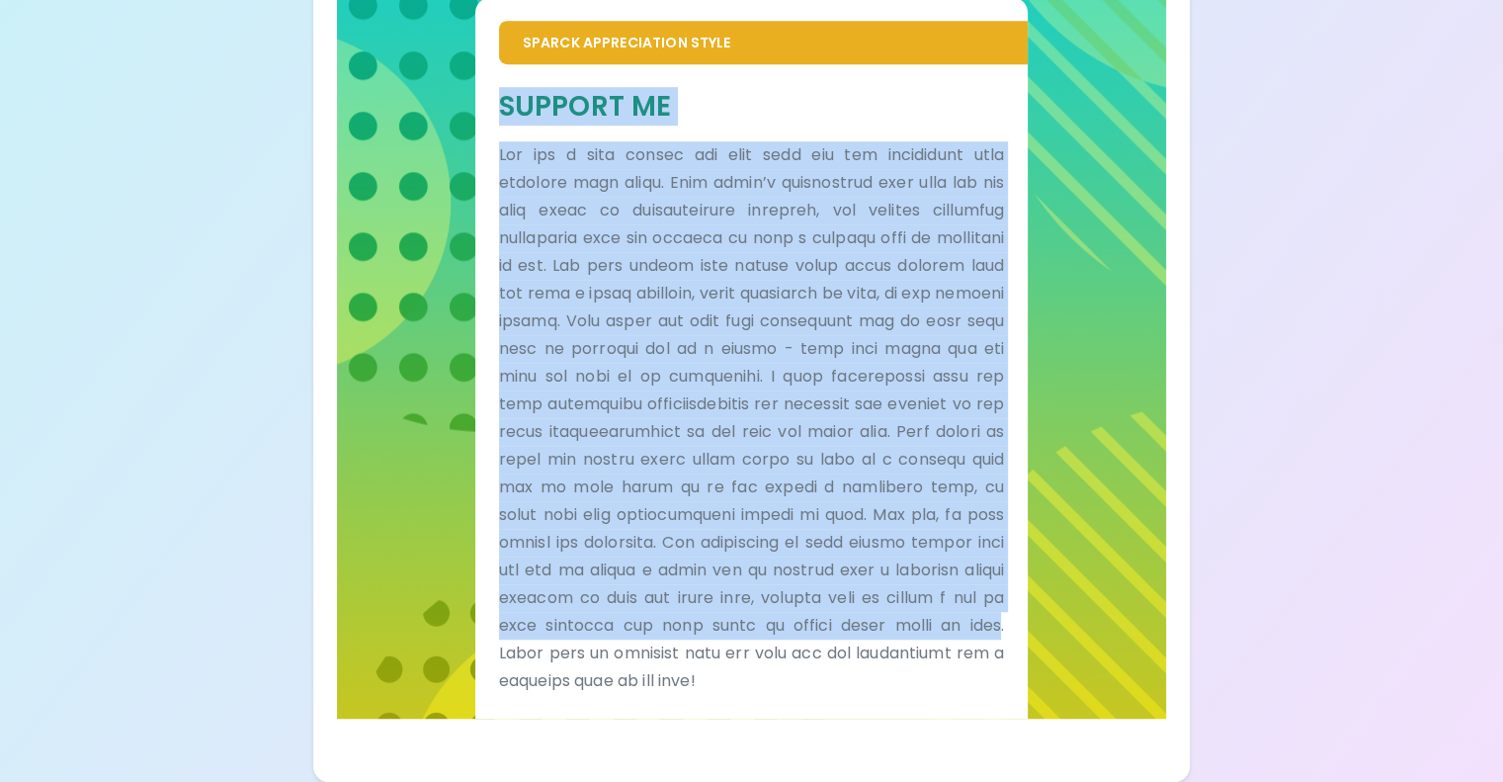
scroll to position [1792, 0]
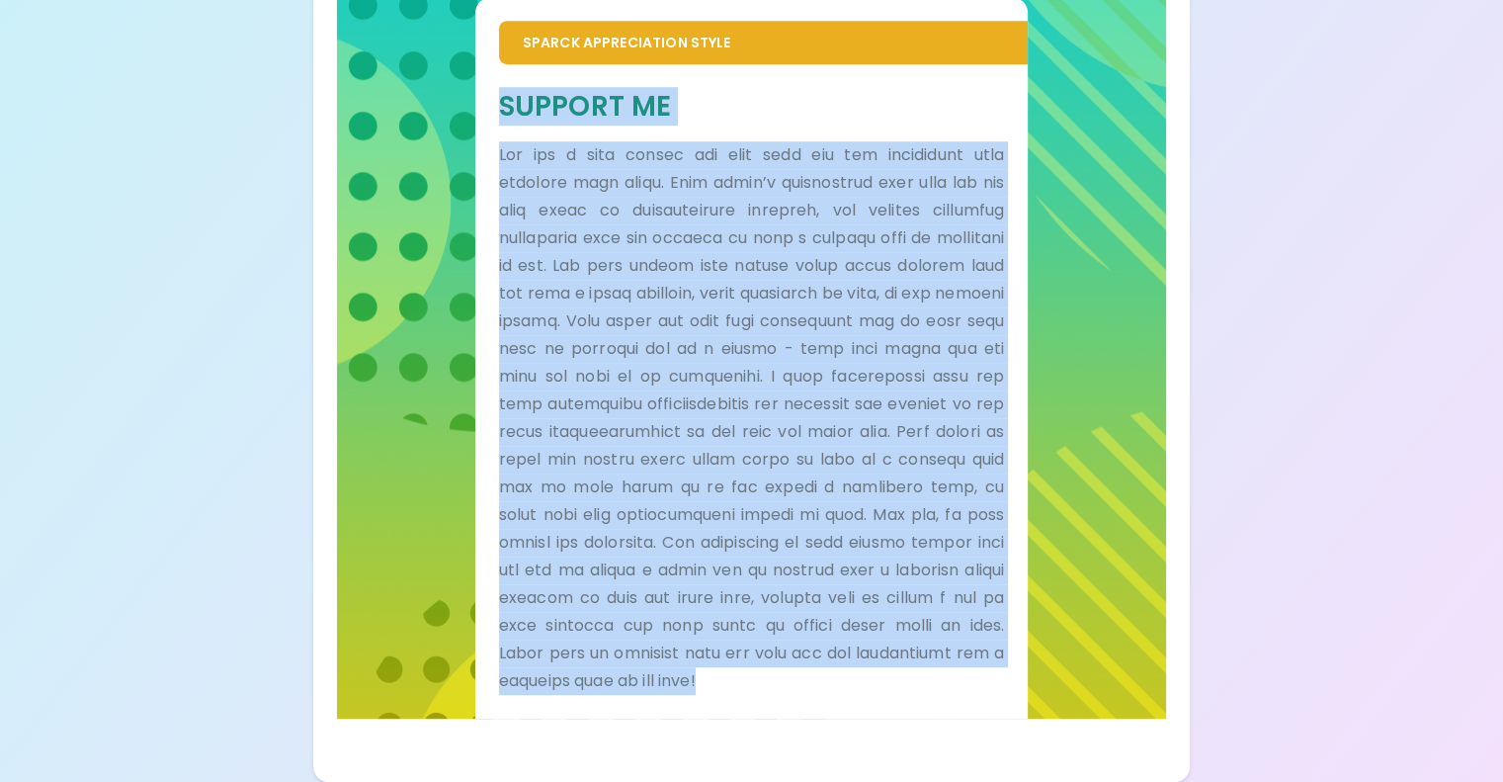
drag, startPoint x: 587, startPoint y: 35, endPoint x: 870, endPoint y: 828, distance: 842.4
copy div "Loremip Do Sit ame c adip elitse doe temp inci utl etd magnaaliqu enim adminimv…"
